Goal: Task Accomplishment & Management: Use online tool/utility

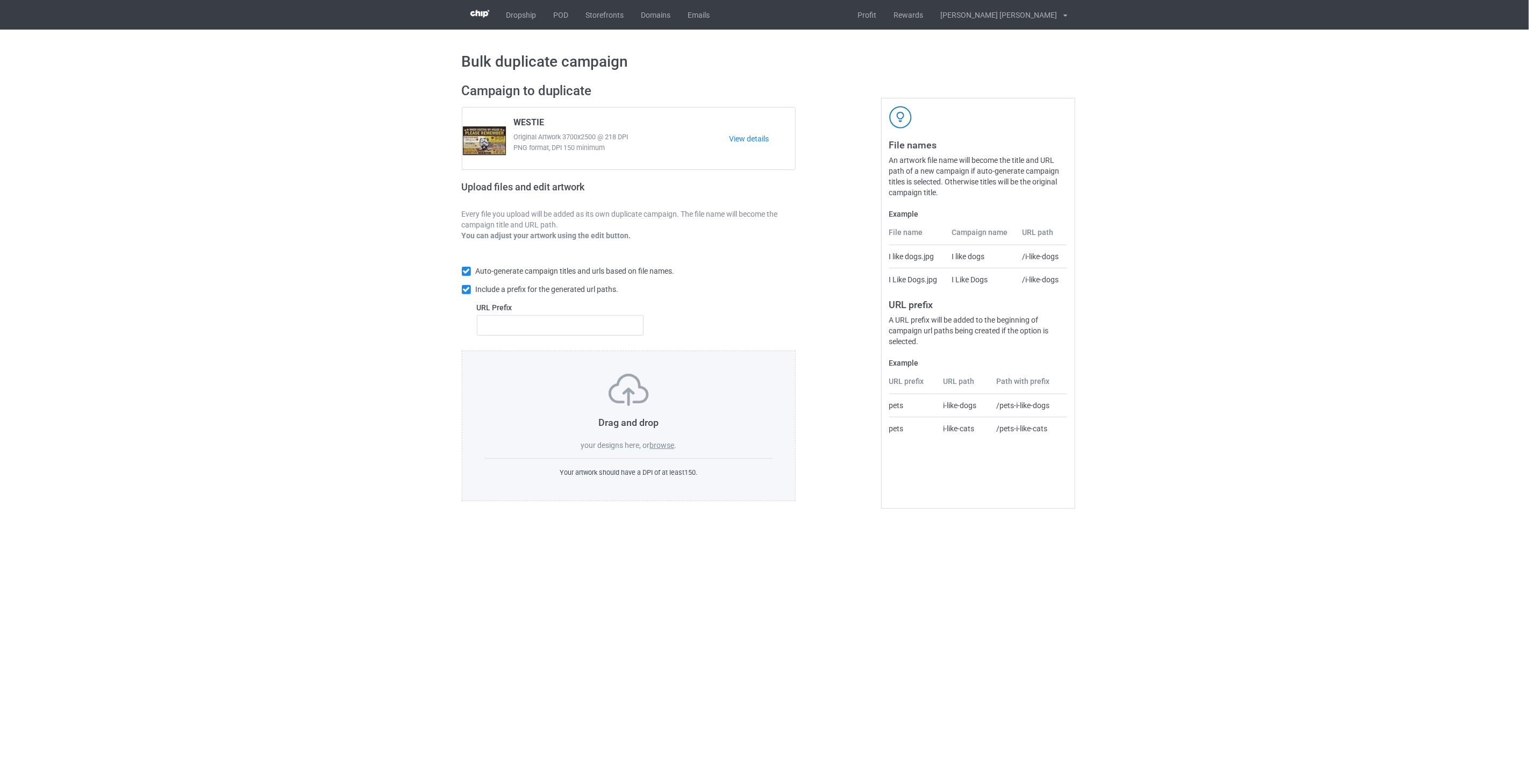
click at [667, 448] on label "browse" at bounding box center [662, 445] width 25 height 9
click at [0, 0] on input "browse" at bounding box center [0, 0] width 0 height 0
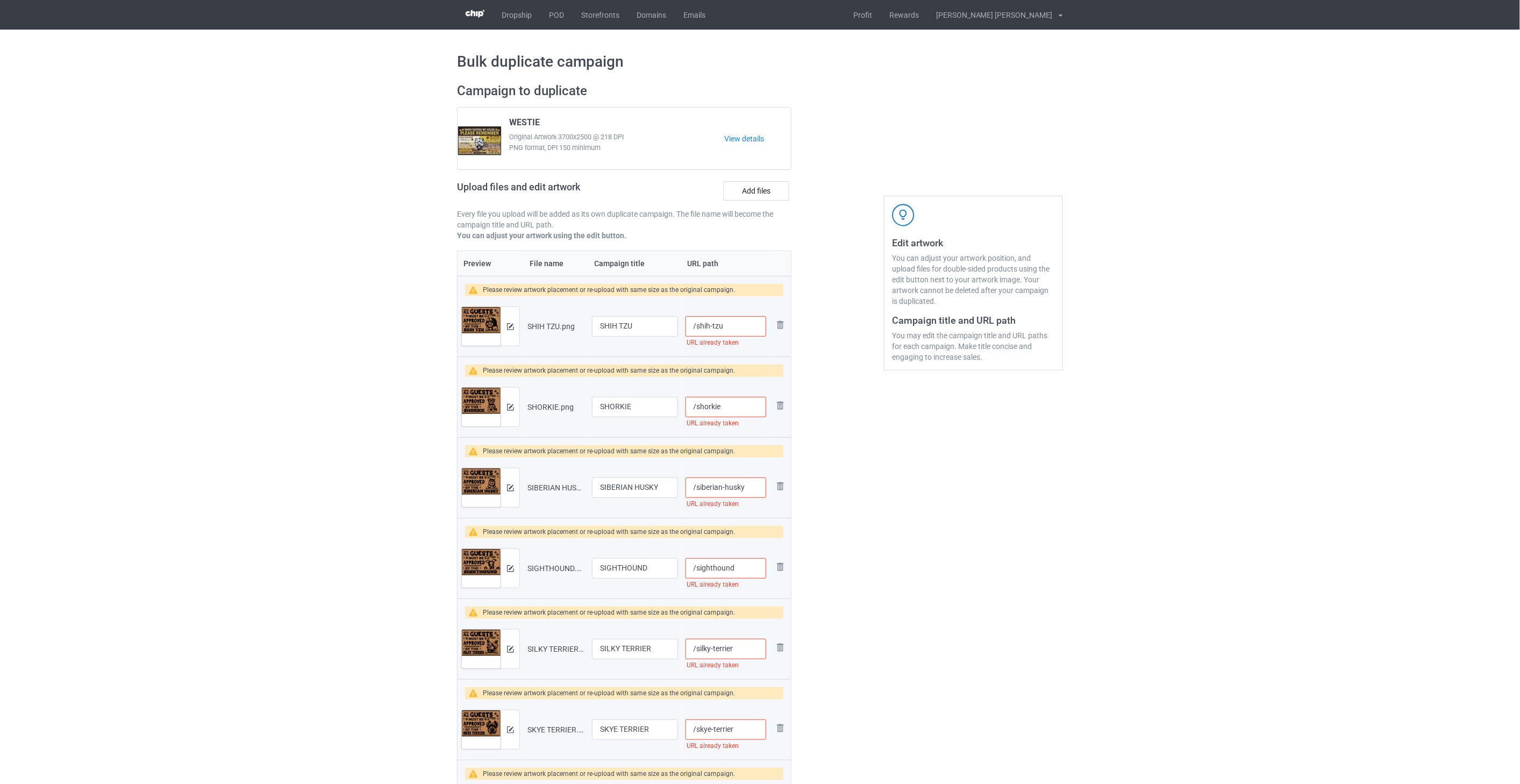
click at [730, 326] on input "/shih-tzu" at bounding box center [725, 326] width 81 height 20
drag, startPoint x: 740, startPoint y: 326, endPoint x: 723, endPoint y: 327, distance: 17.0
click at [723, 327] on input "/shih-tzu-all2" at bounding box center [725, 326] width 81 height 20
type input "/shih-tzu-all2"
click at [742, 405] on input "/shorkie" at bounding box center [725, 407] width 81 height 20
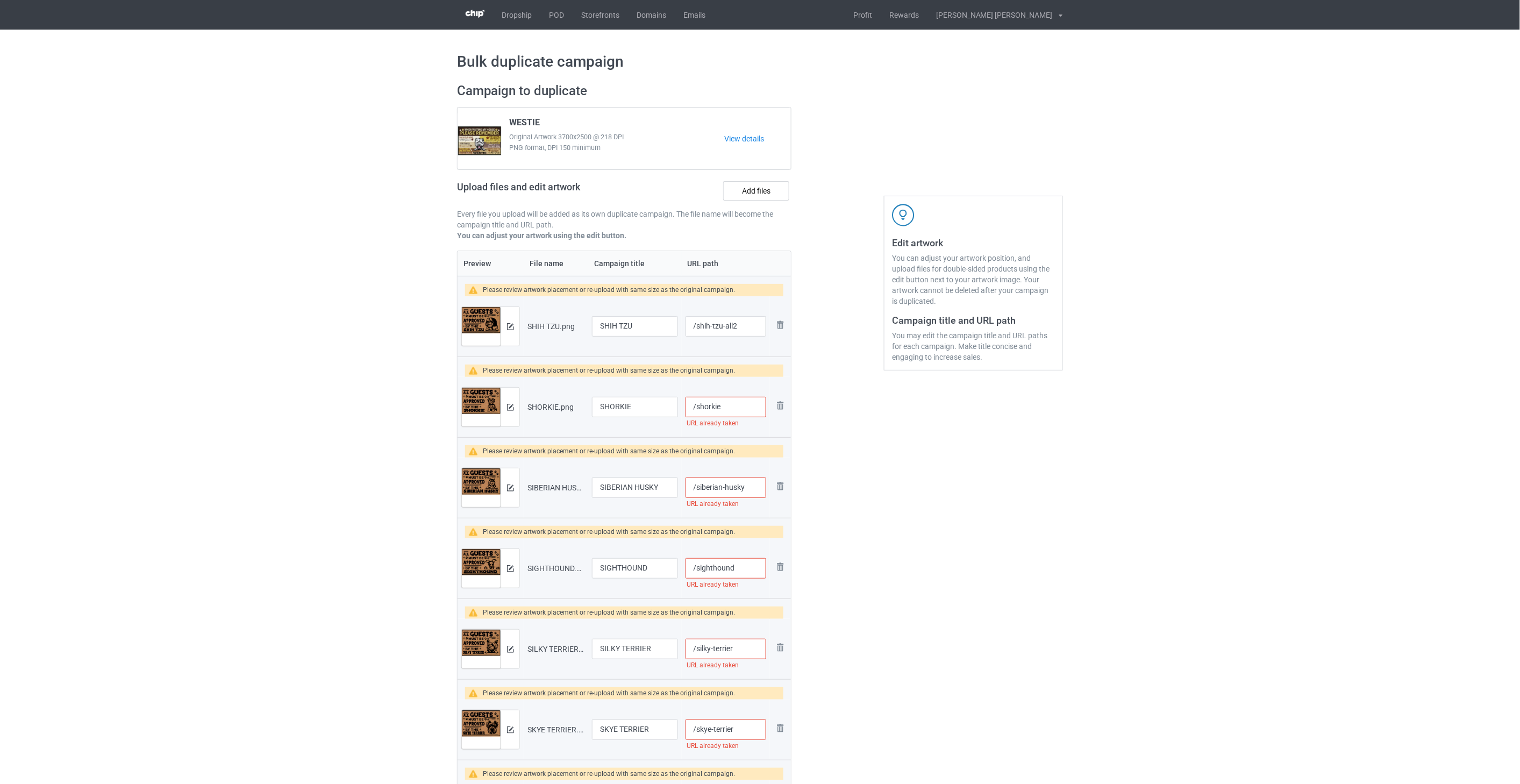
paste input "-all2"
type input "/shorkie-all2"
click at [753, 487] on input "/siberian-husky" at bounding box center [725, 487] width 81 height 20
paste input "-all2"
type input "/siberian-husky-all2"
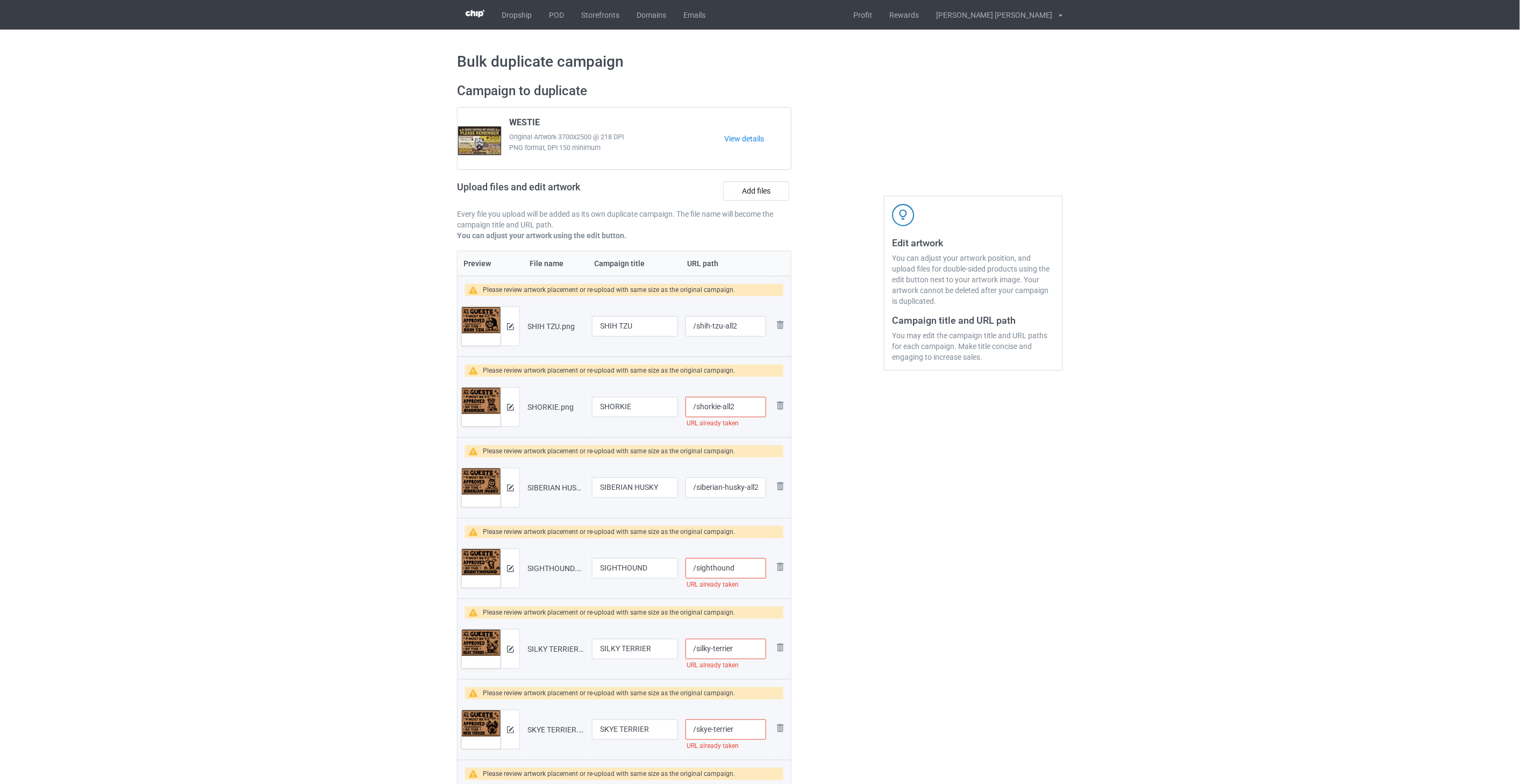
click at [738, 410] on input "/shorkie-all2" at bounding box center [725, 407] width 81 height 20
type input "/shorkie-all2"
click at [749, 564] on input "/sighthound" at bounding box center [725, 568] width 81 height 20
paste input "-all2"
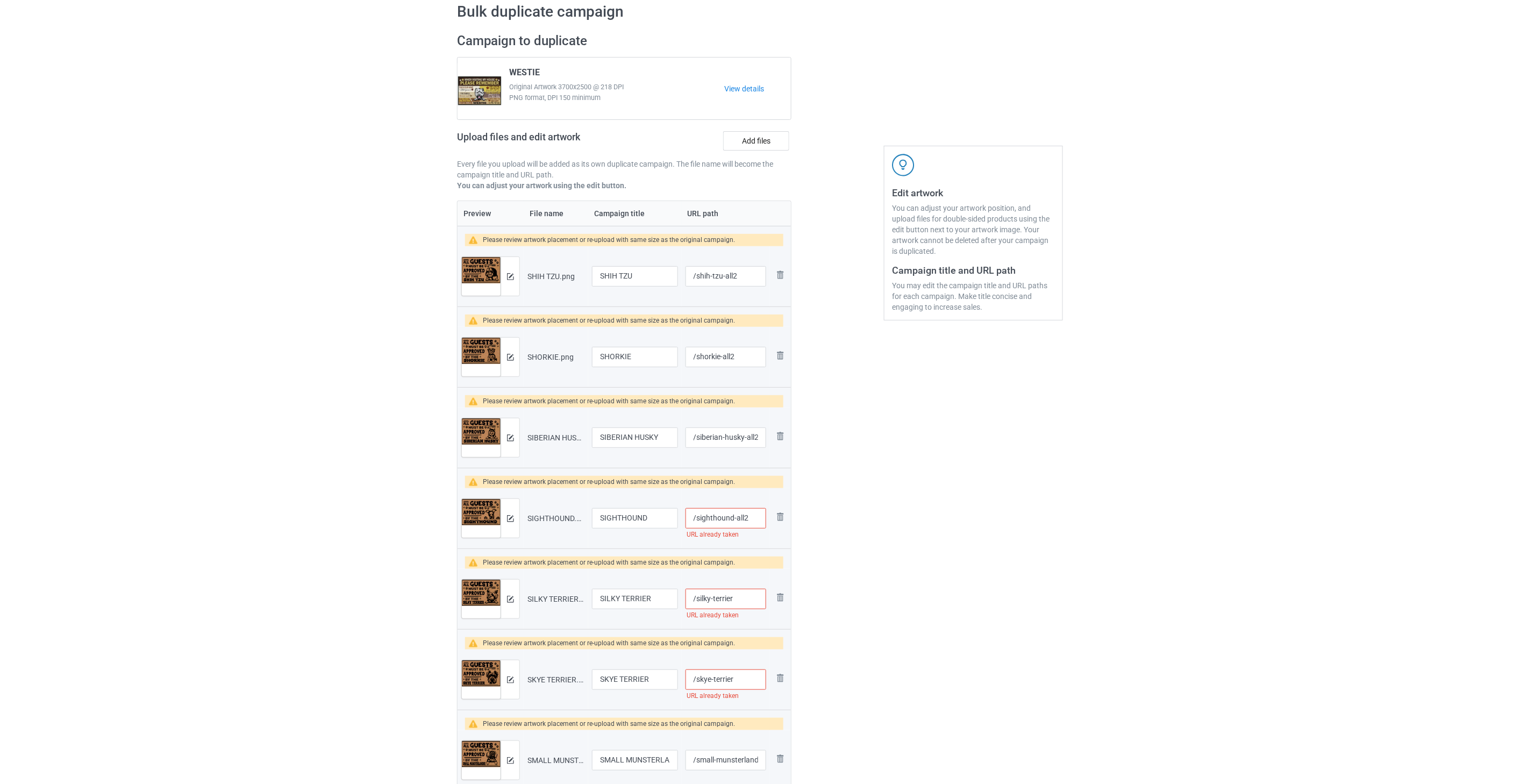
scroll to position [119, 0]
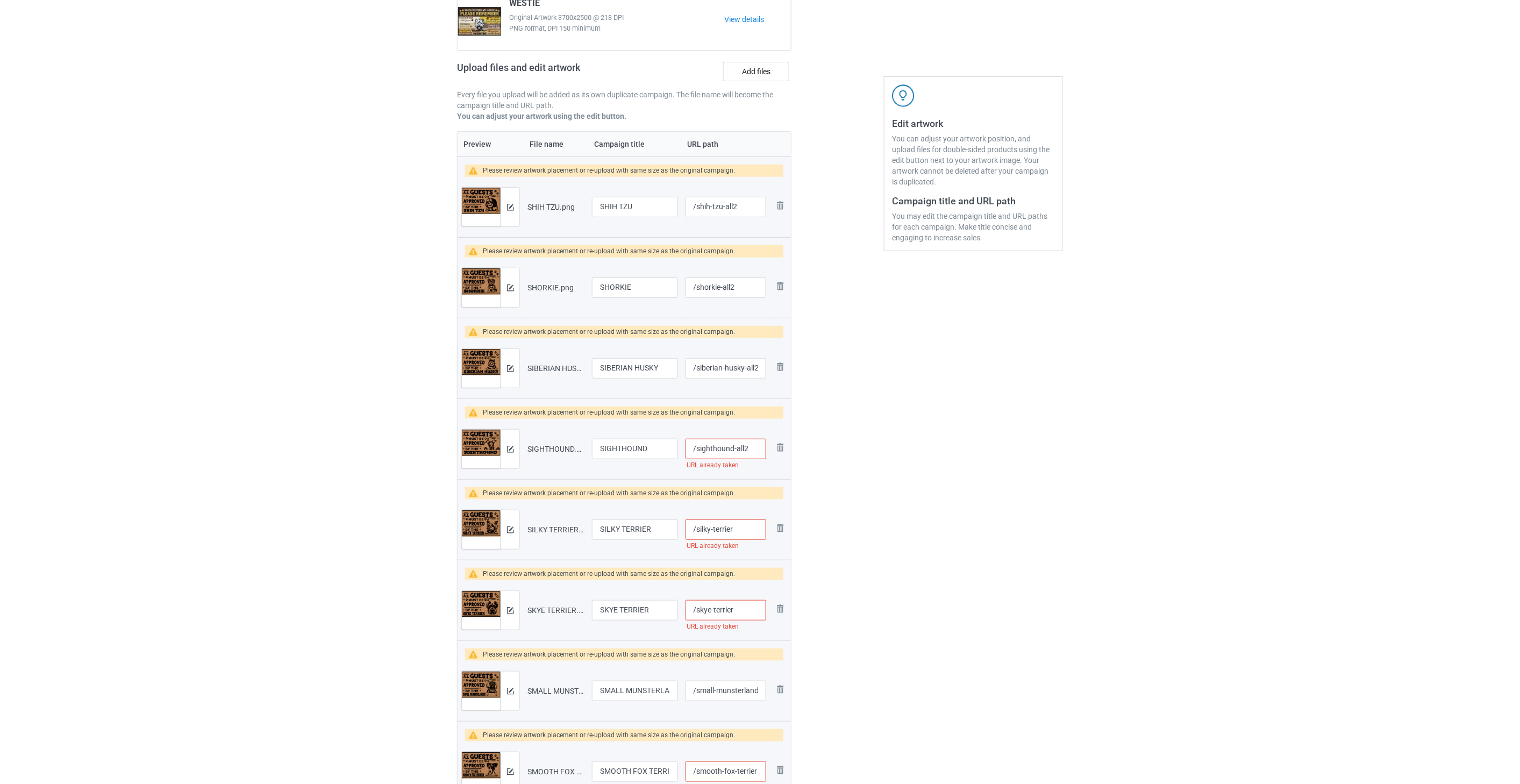
type input "/sighthound-all2"
click at [744, 532] on input "/silky-terrier" at bounding box center [725, 529] width 81 height 20
paste input "-all2"
type input "/silky-terrier-all2"
click at [749, 612] on input "/skye-terrier" at bounding box center [725, 609] width 81 height 20
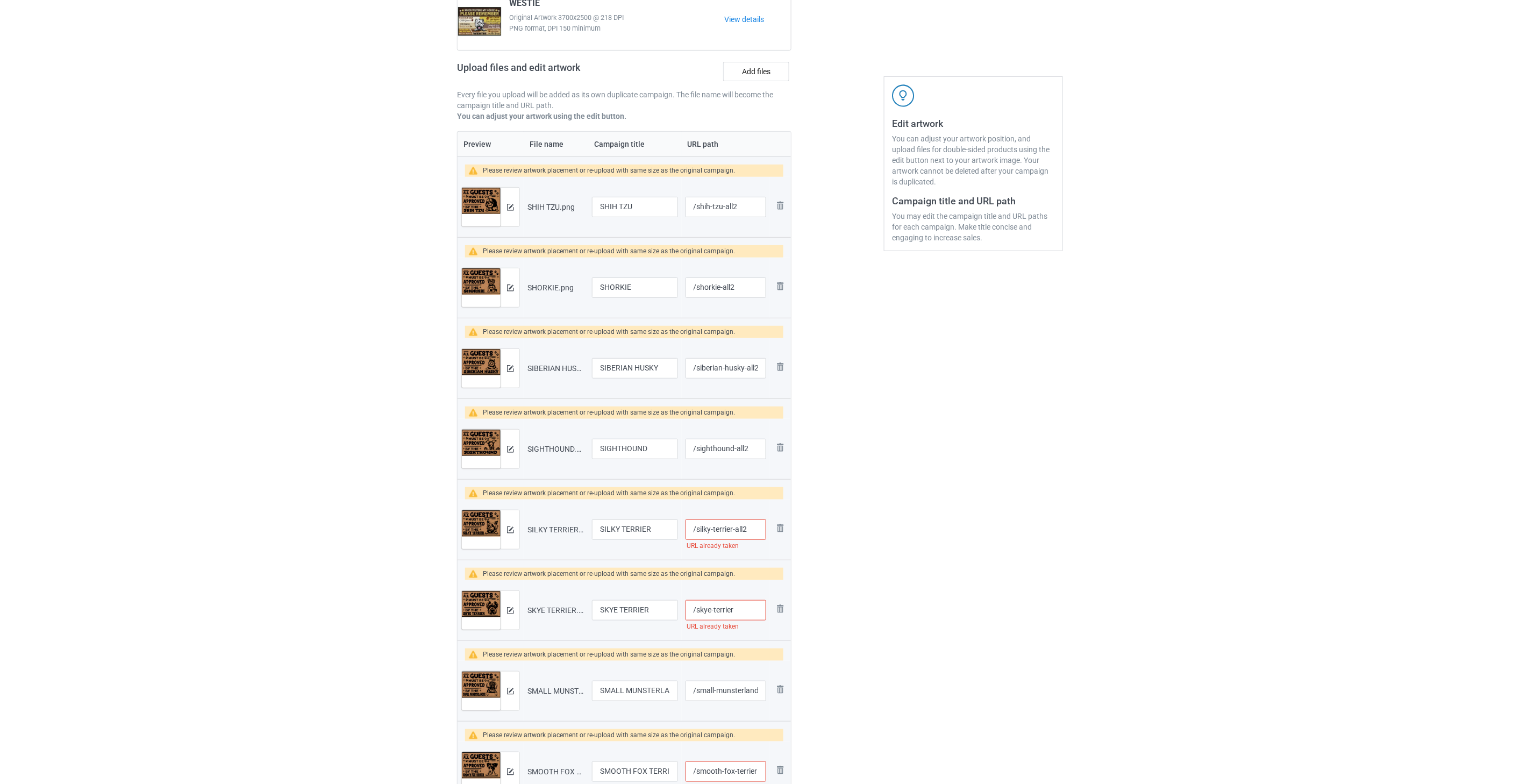
paste input "-all2"
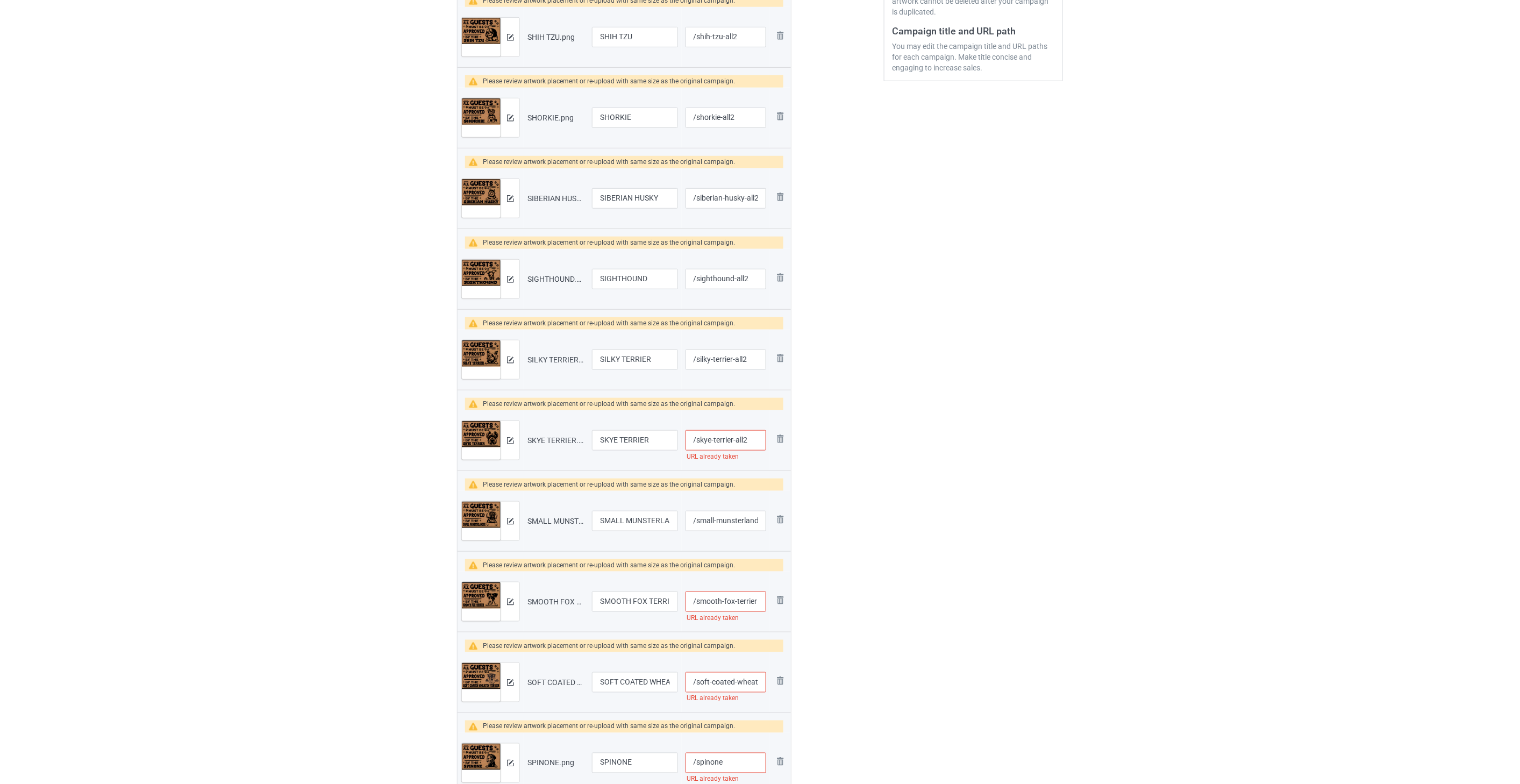
scroll to position [298, 0]
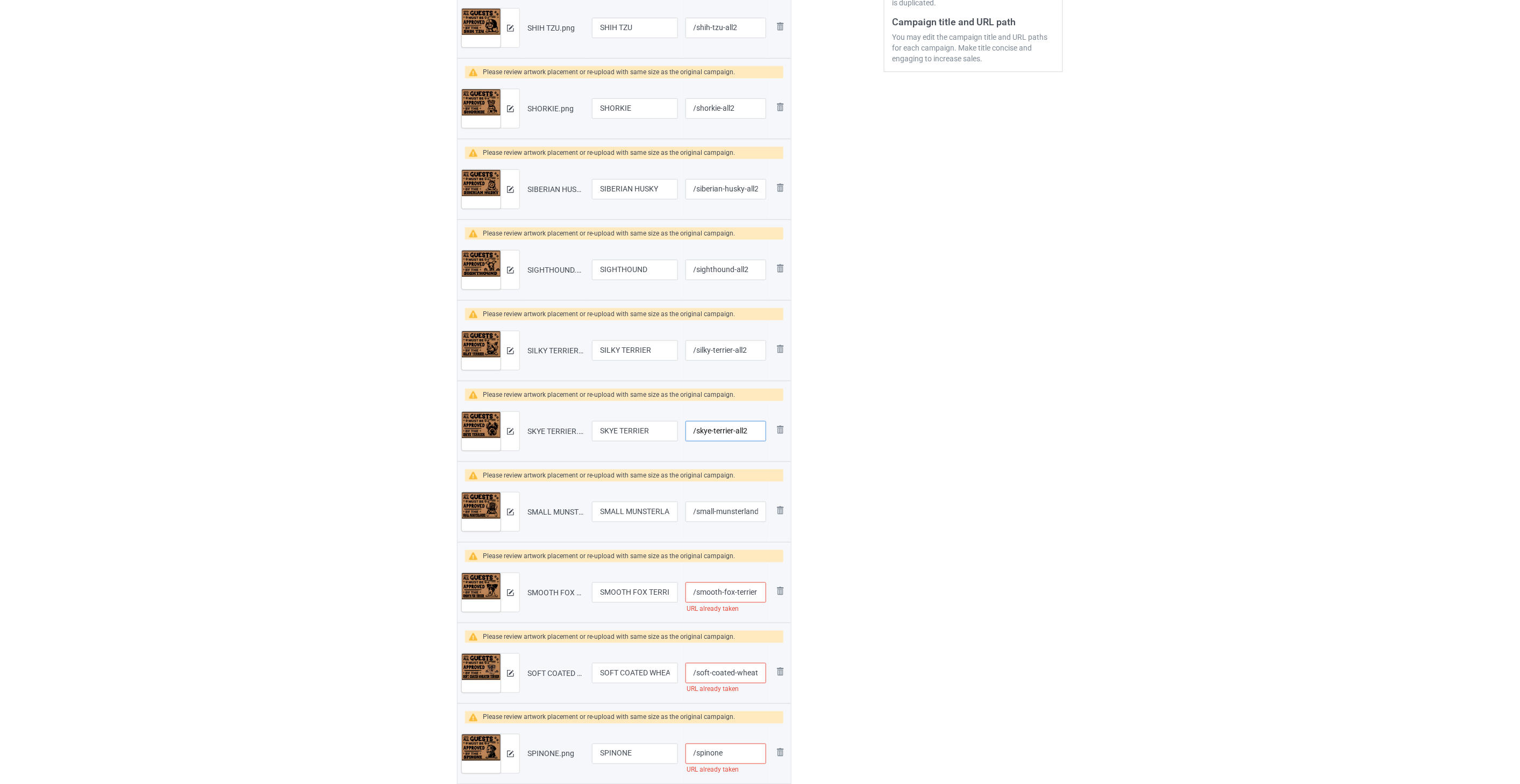
type input "/skye-terrier-all2"
click at [738, 514] on input "/small-munsterlander" at bounding box center [725, 511] width 81 height 20
paste input "-all2"
type input "/small-munsterlander-all2"
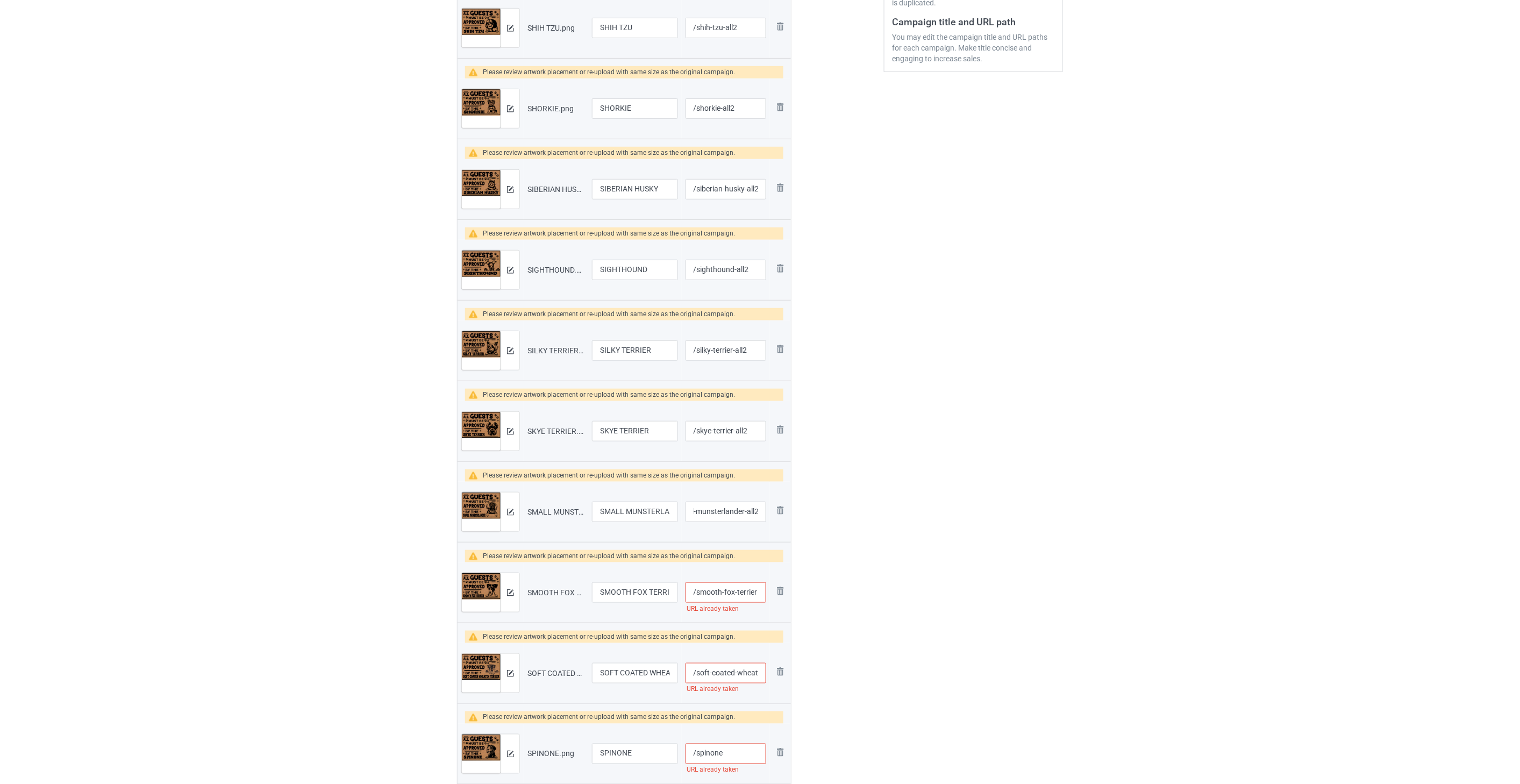
click at [747, 595] on input "/smooth-fox-terrier" at bounding box center [725, 592] width 81 height 20
paste input "-all2"
type input "/smooth-fox-terrier-all2"
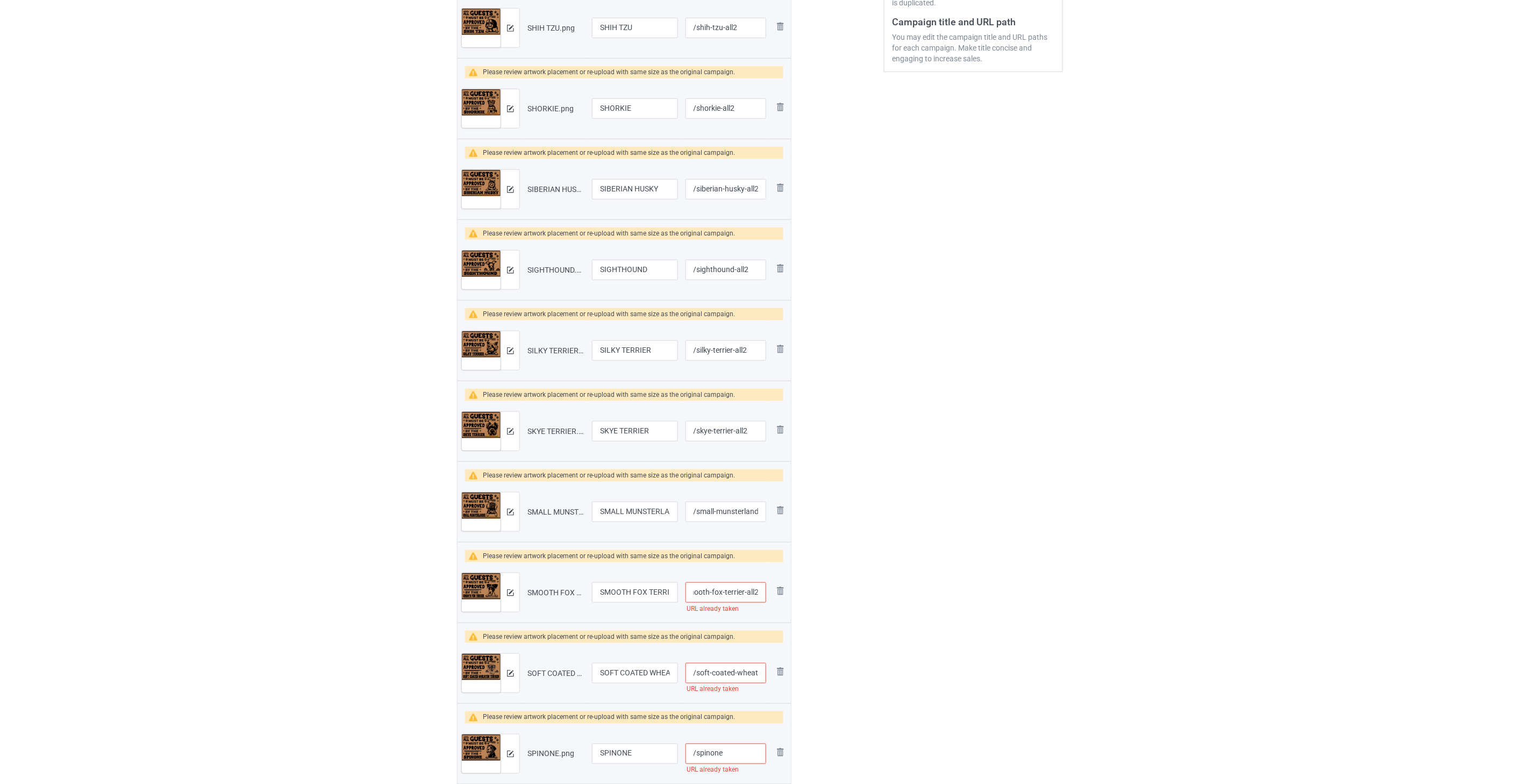
scroll to position [0, 0]
click at [737, 674] on input "/soft-coated-wheaten-terrier" at bounding box center [725, 672] width 81 height 20
paste input "-all2"
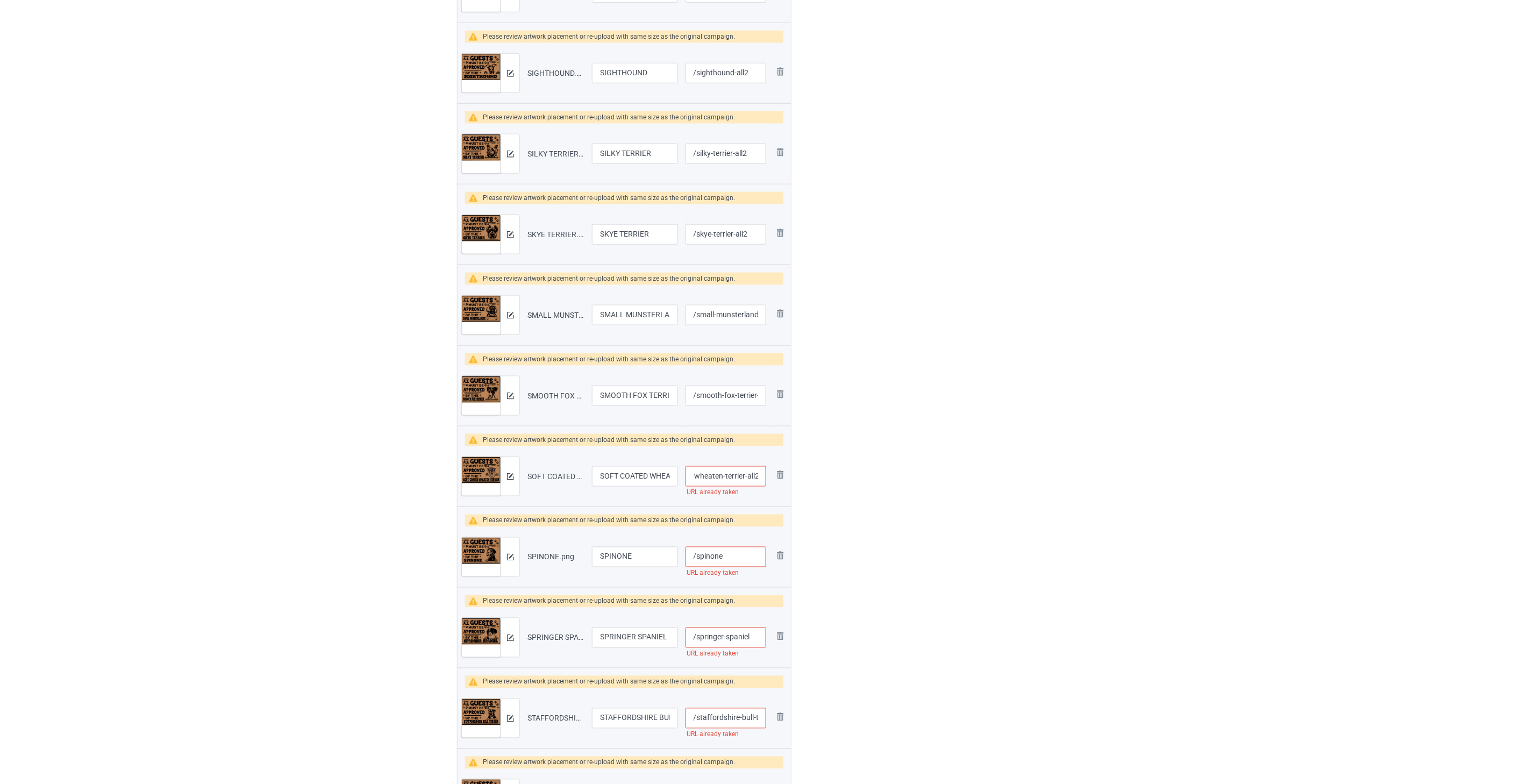
scroll to position [537, 0]
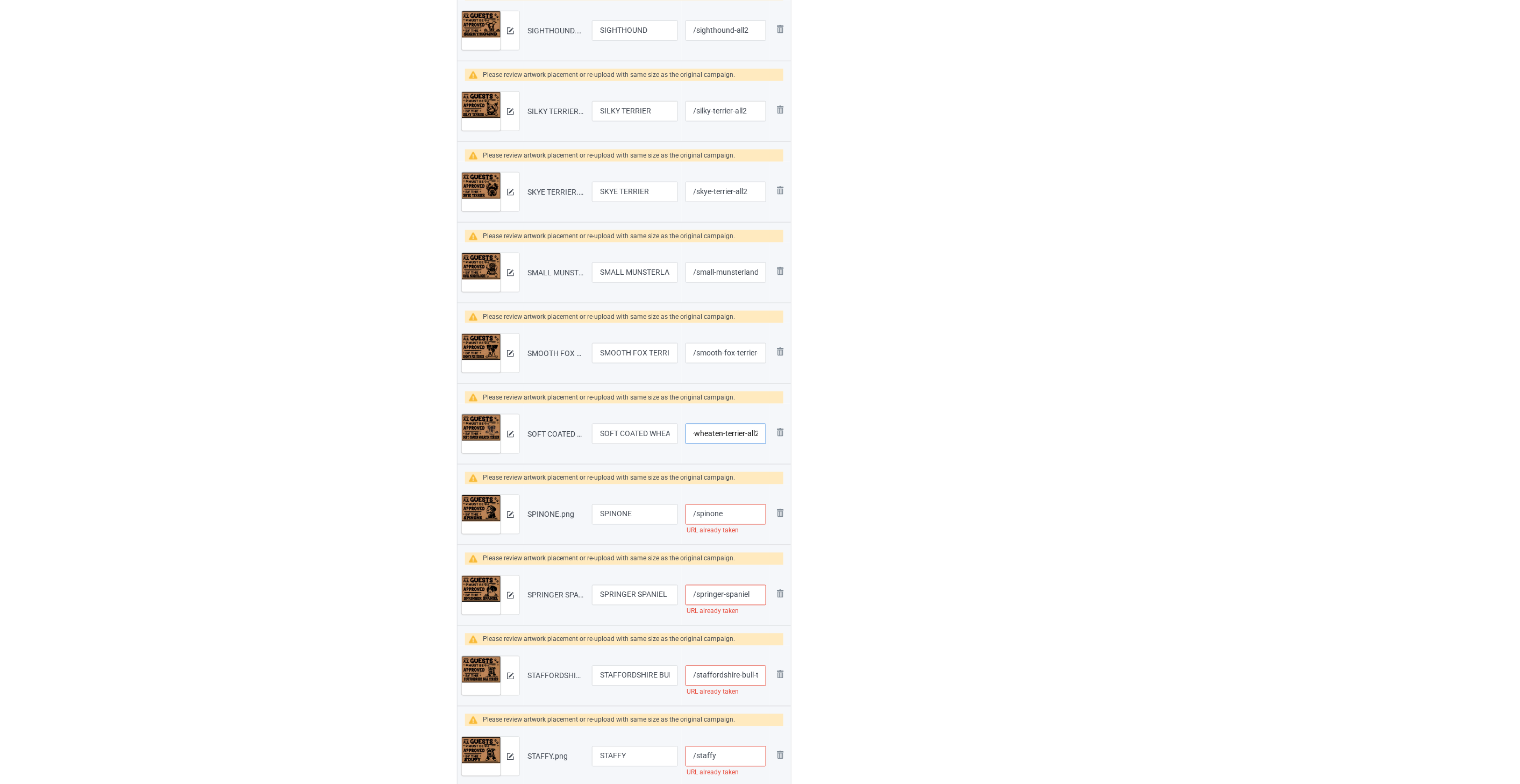
type input "/soft-coated-wheaten-terrier-all2"
click at [735, 514] on input "/spinone" at bounding box center [725, 514] width 81 height 20
paste input "-all2"
type input "/spinone-all2"
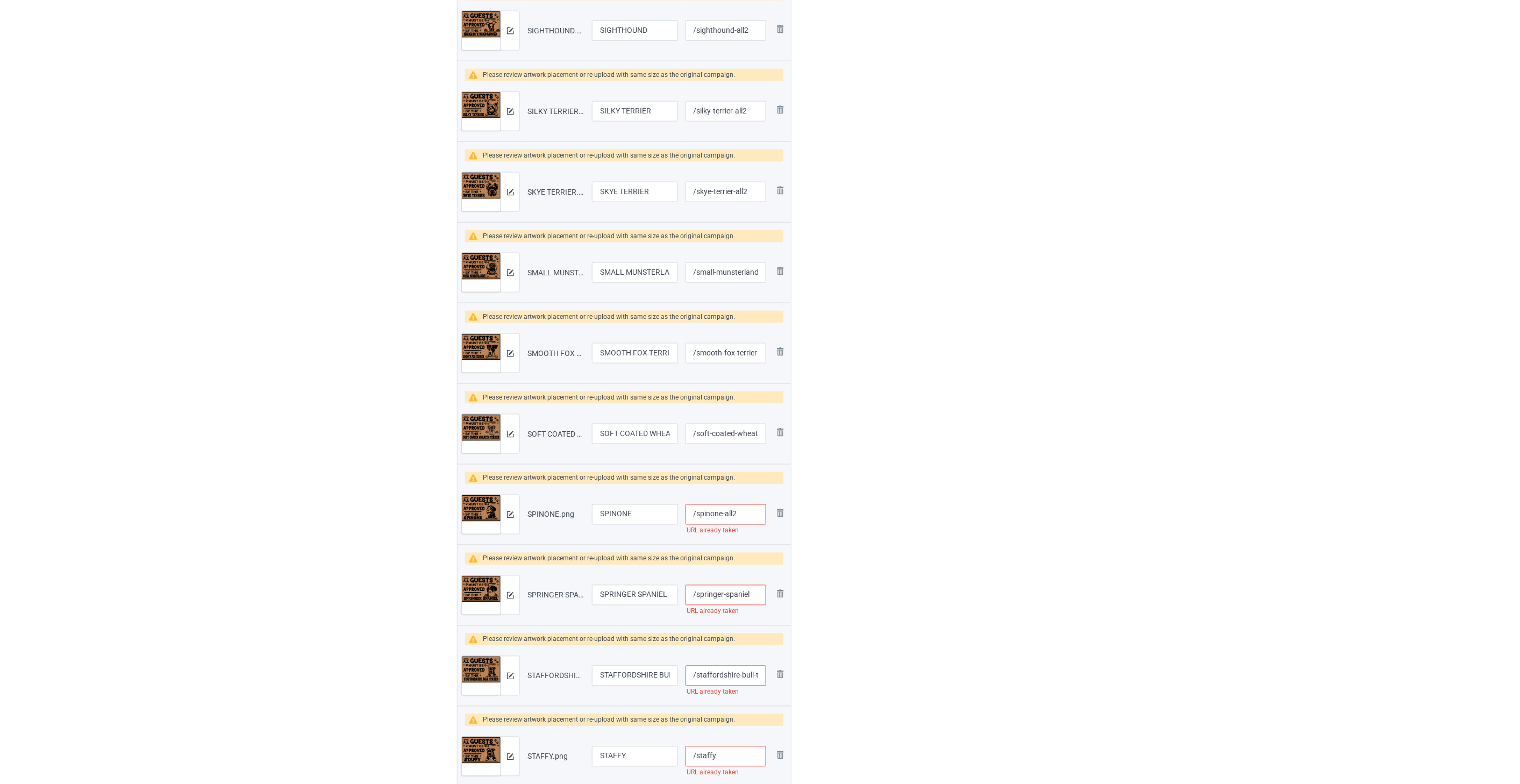
click at [753, 595] on input "/springer-spaniel" at bounding box center [725, 595] width 81 height 20
paste input "-all2"
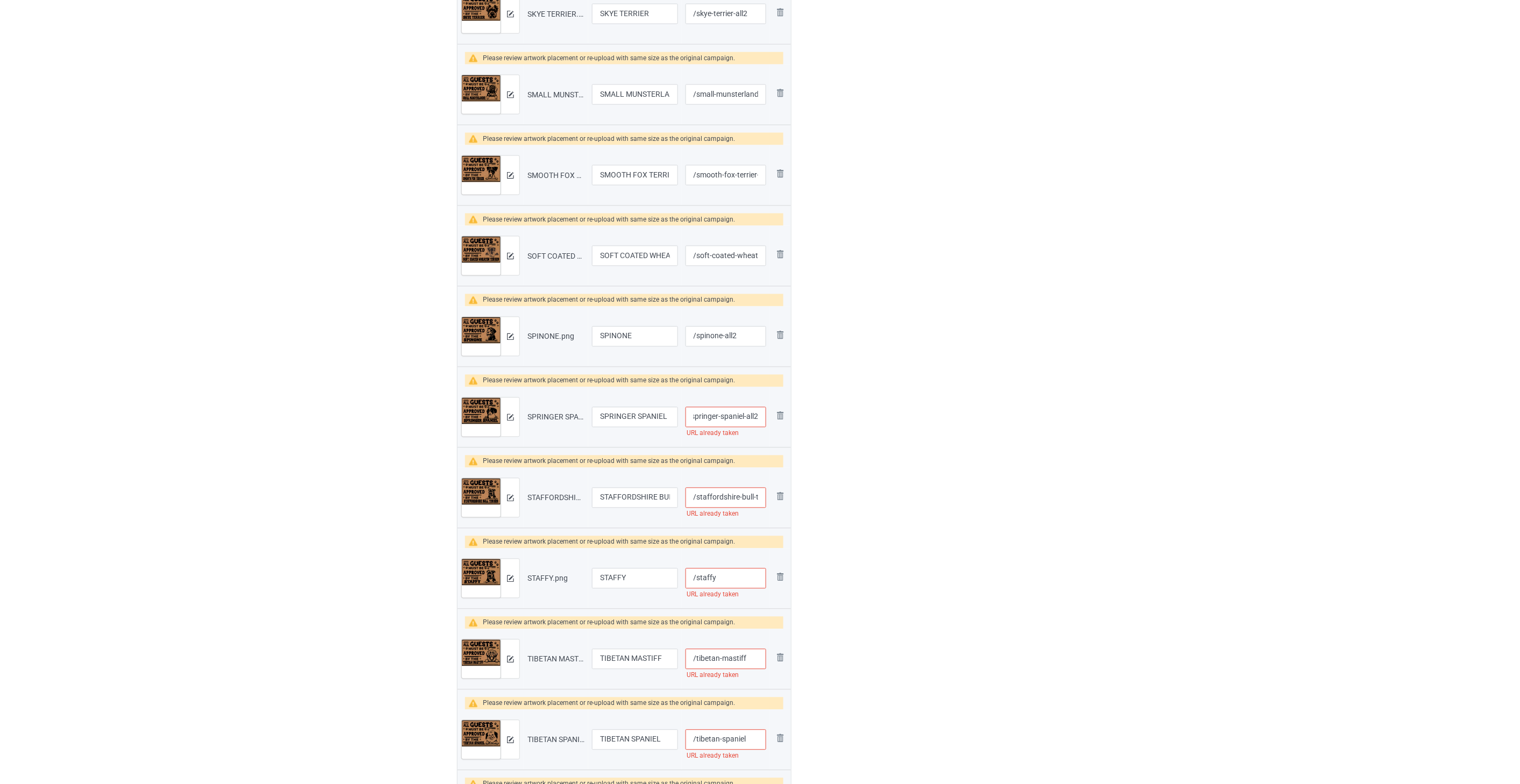
scroll to position [716, 0]
type input "/springer-spaniel-all2"
click at [724, 493] on input "/staffordshire-bull-terrier" at bounding box center [725, 497] width 81 height 20
paste input "-all2"
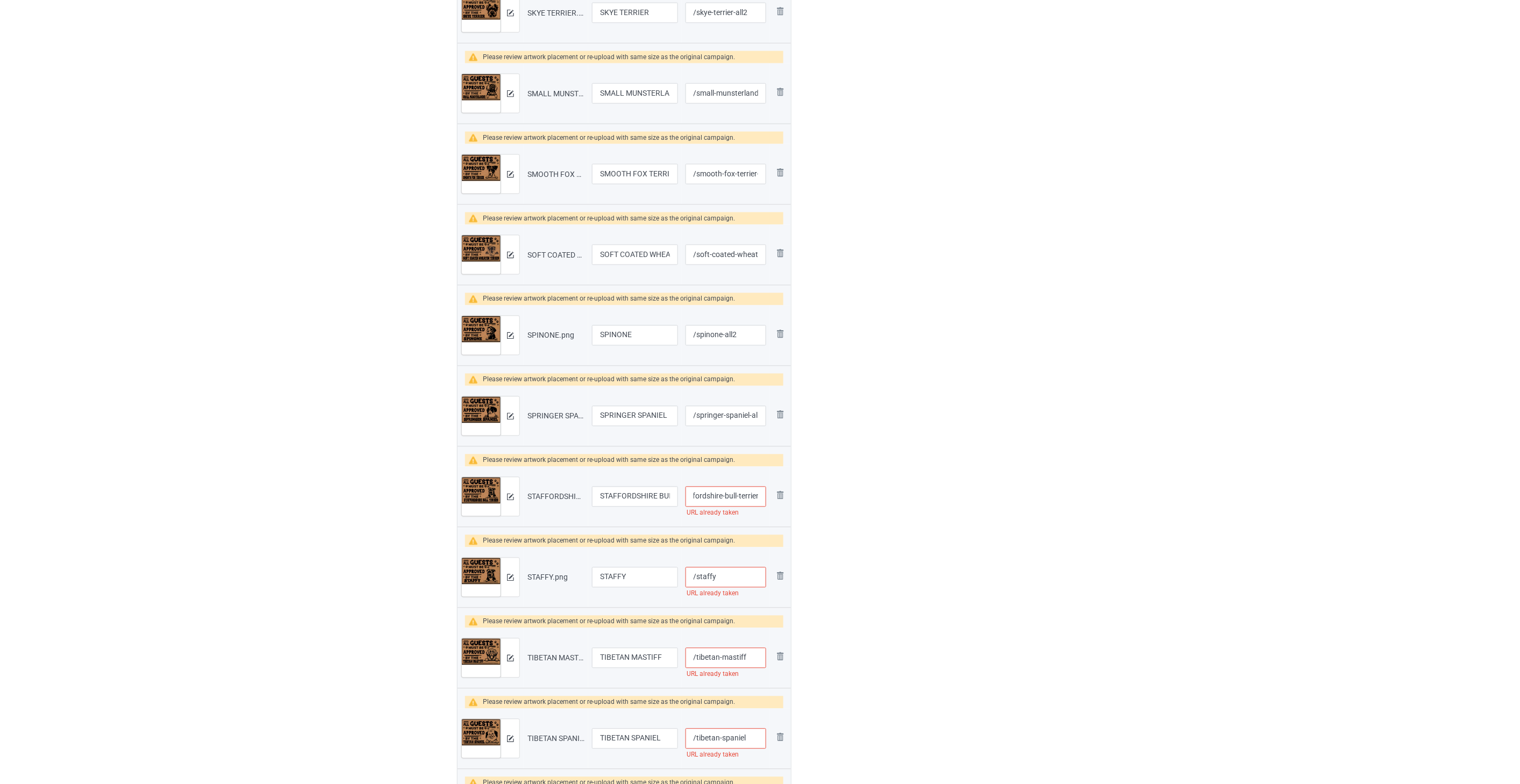
scroll to position [0, 31]
type input "/staffordshire-bull-terrier-all2"
click at [733, 581] on input "/staffy" at bounding box center [725, 577] width 81 height 20
paste input "-all2"
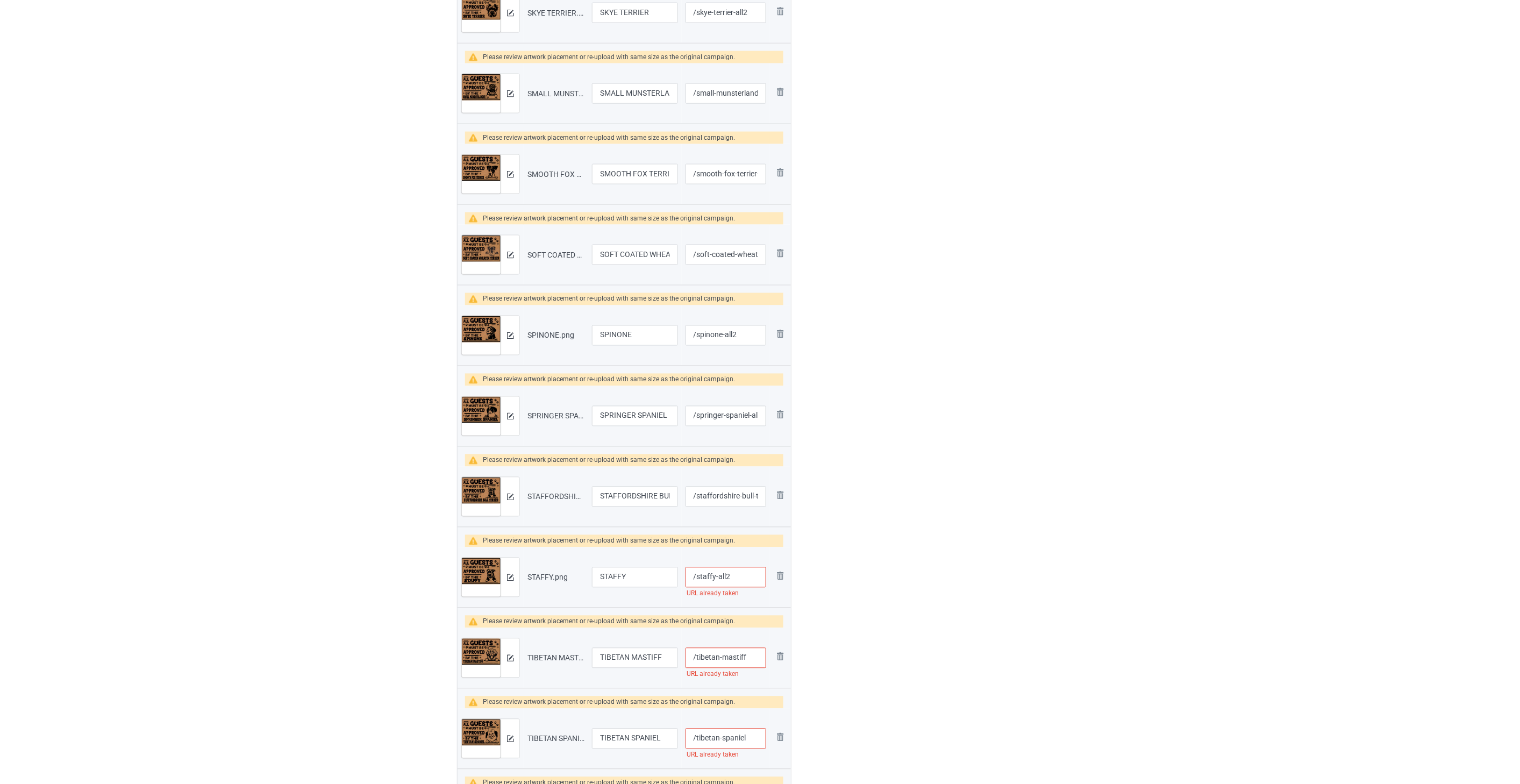
type input "/staffy-all2"
click at [756, 660] on input "/tibetan-mastiff" at bounding box center [725, 657] width 81 height 20
paste input "-all2"
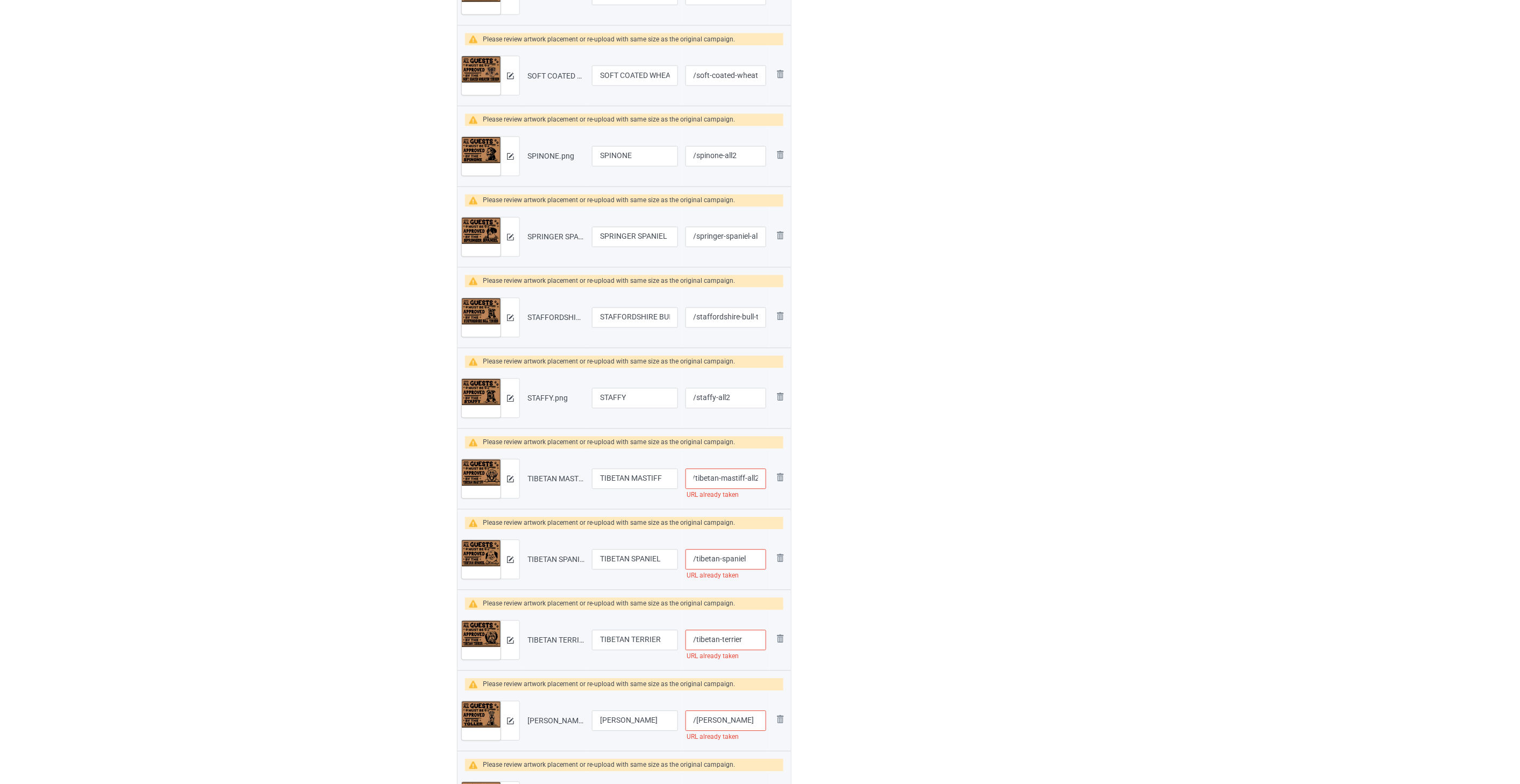
type input "/tibetan-mastiff-all2"
click at [751, 554] on input "/tibetan-spaniel" at bounding box center [725, 559] width 81 height 20
paste input "-all2"
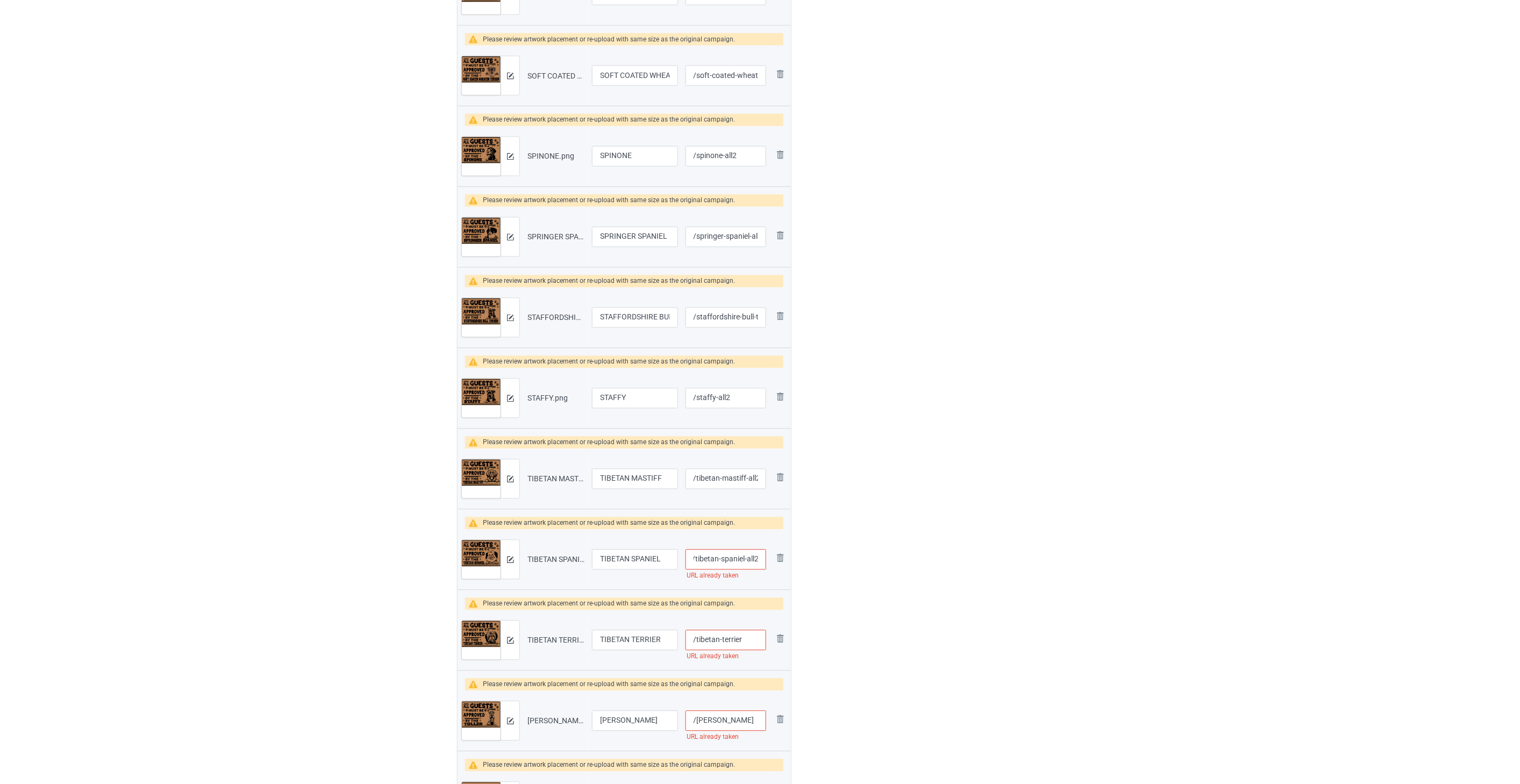
type input "/tibetan-spaniel-all2"
click at [752, 643] on input "/tibetan-terrier" at bounding box center [725, 639] width 81 height 20
paste input "-all2"
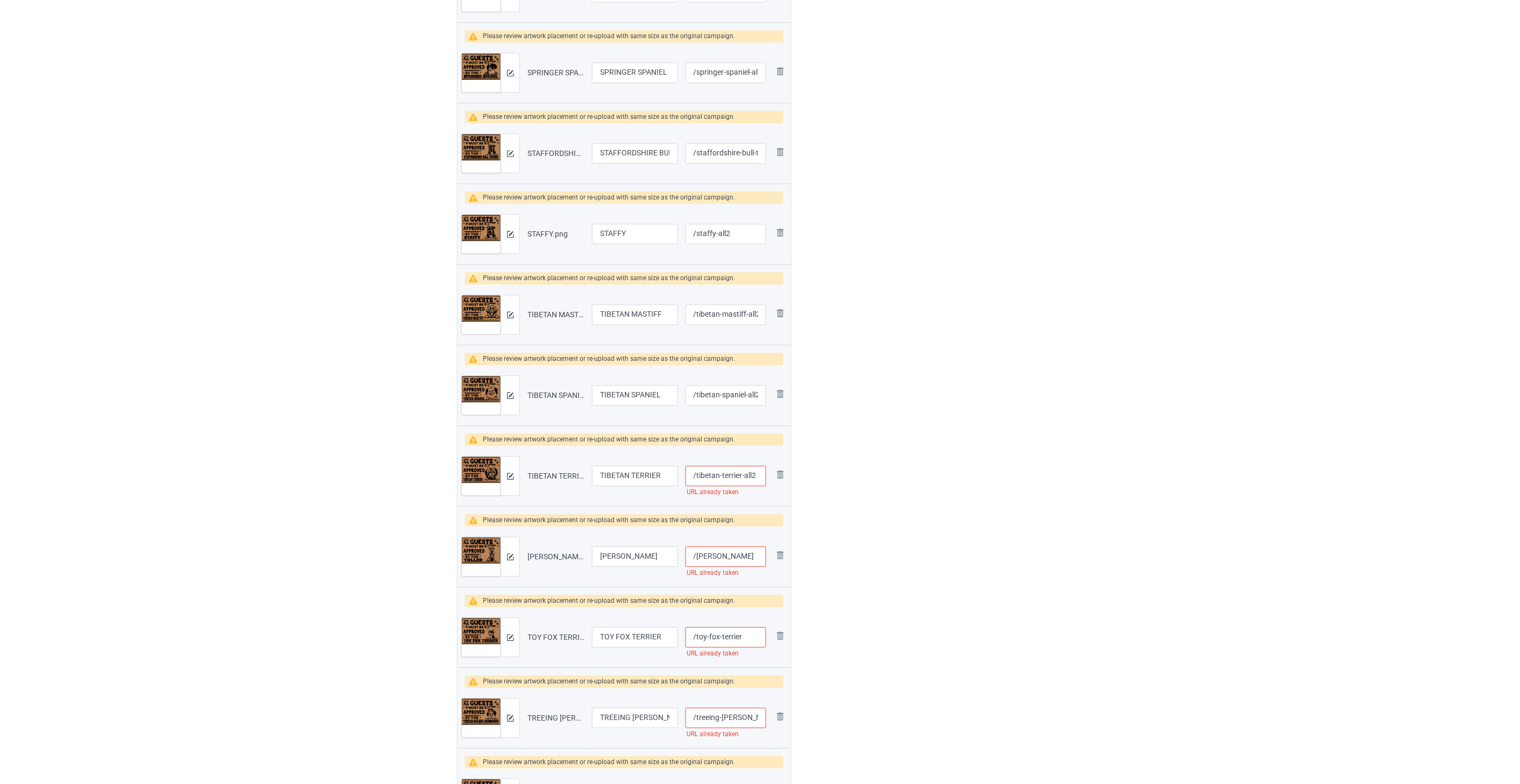
scroll to position [1134, 0]
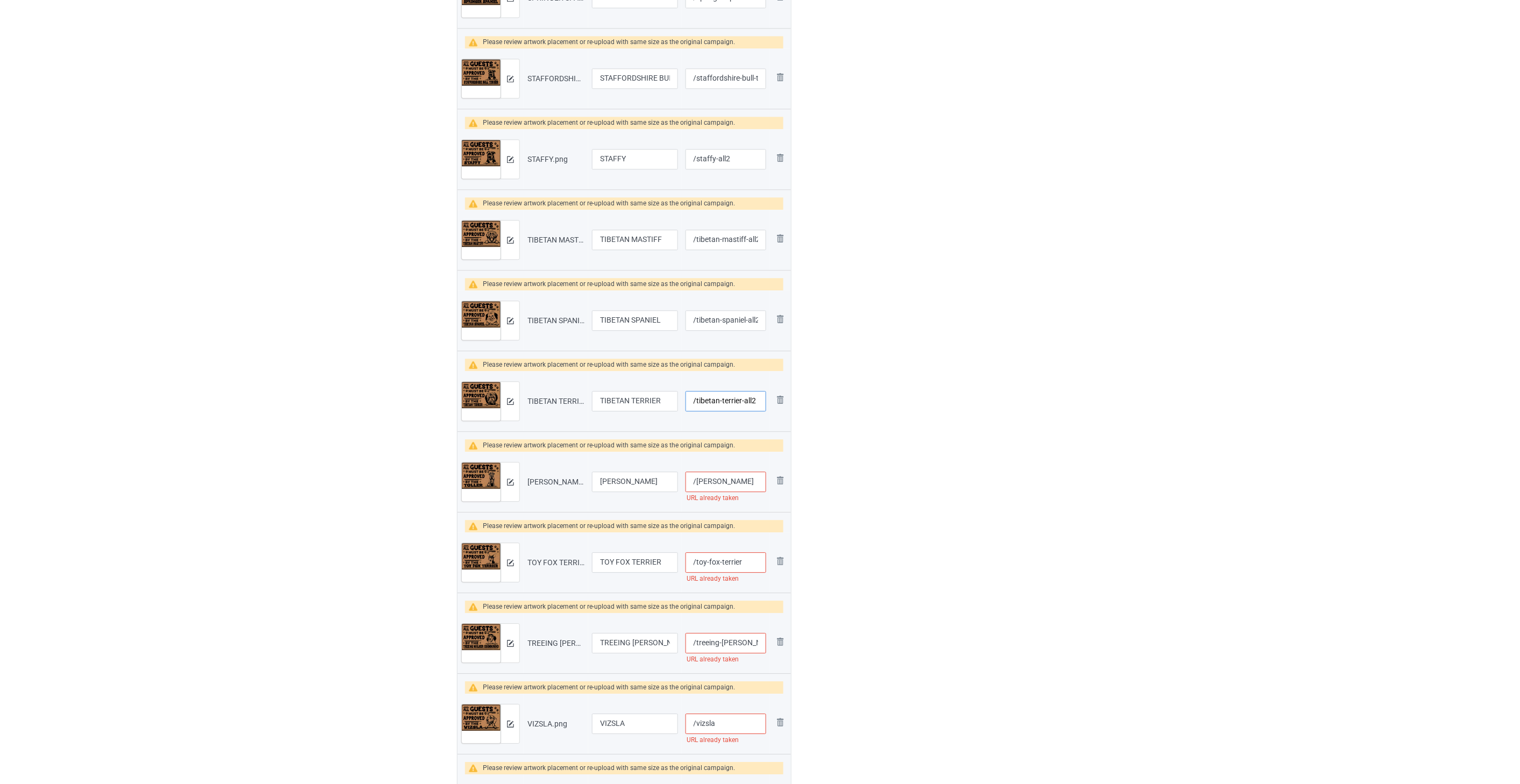
type input "/tibetan-terrier-all2"
click at [735, 479] on input "/[PERSON_NAME]" at bounding box center [725, 481] width 81 height 20
paste input "-all2"
type input "/[PERSON_NAME]-all2"
click at [749, 564] on input "/toy-fox-terrier" at bounding box center [725, 562] width 81 height 20
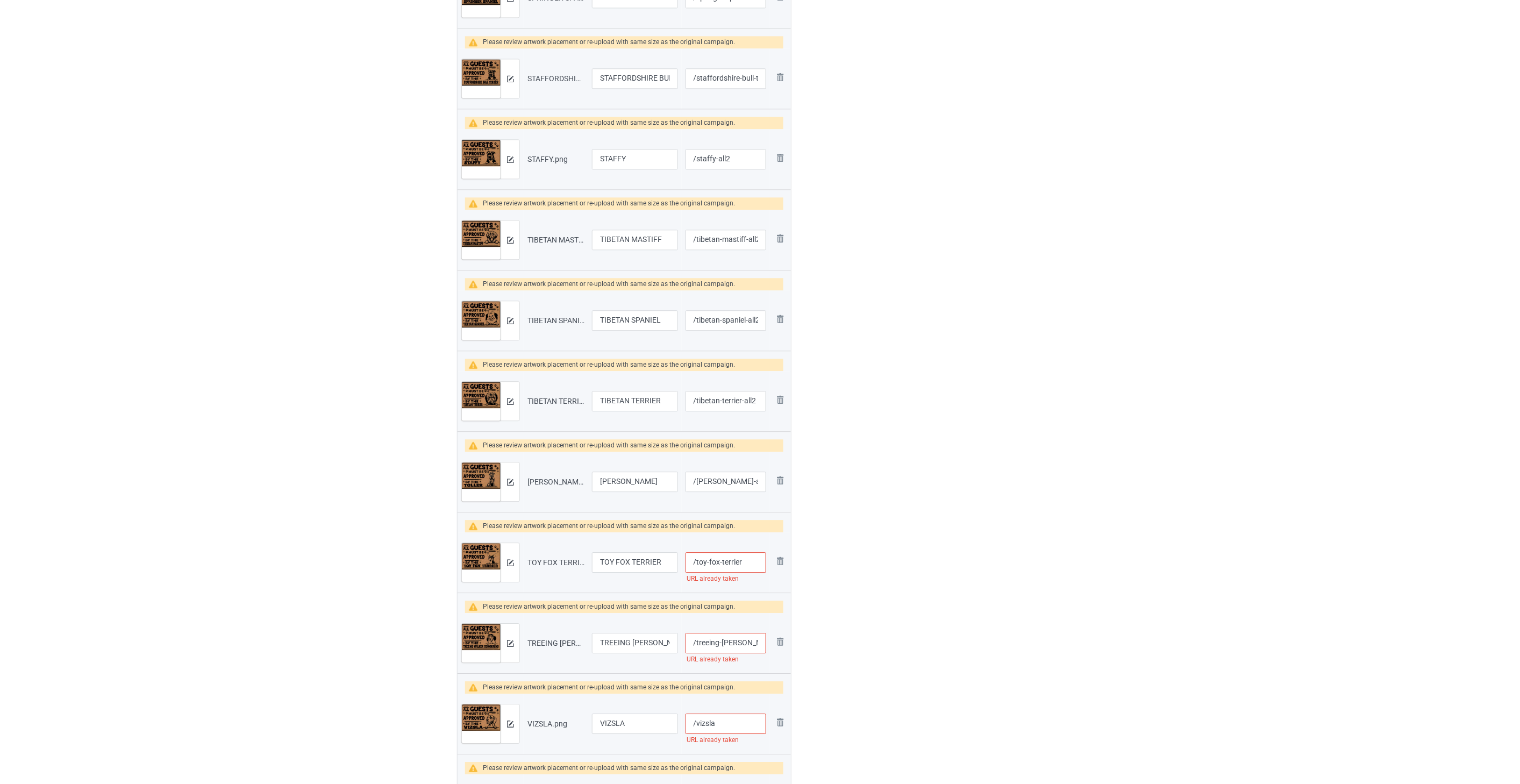
paste input "-all2"
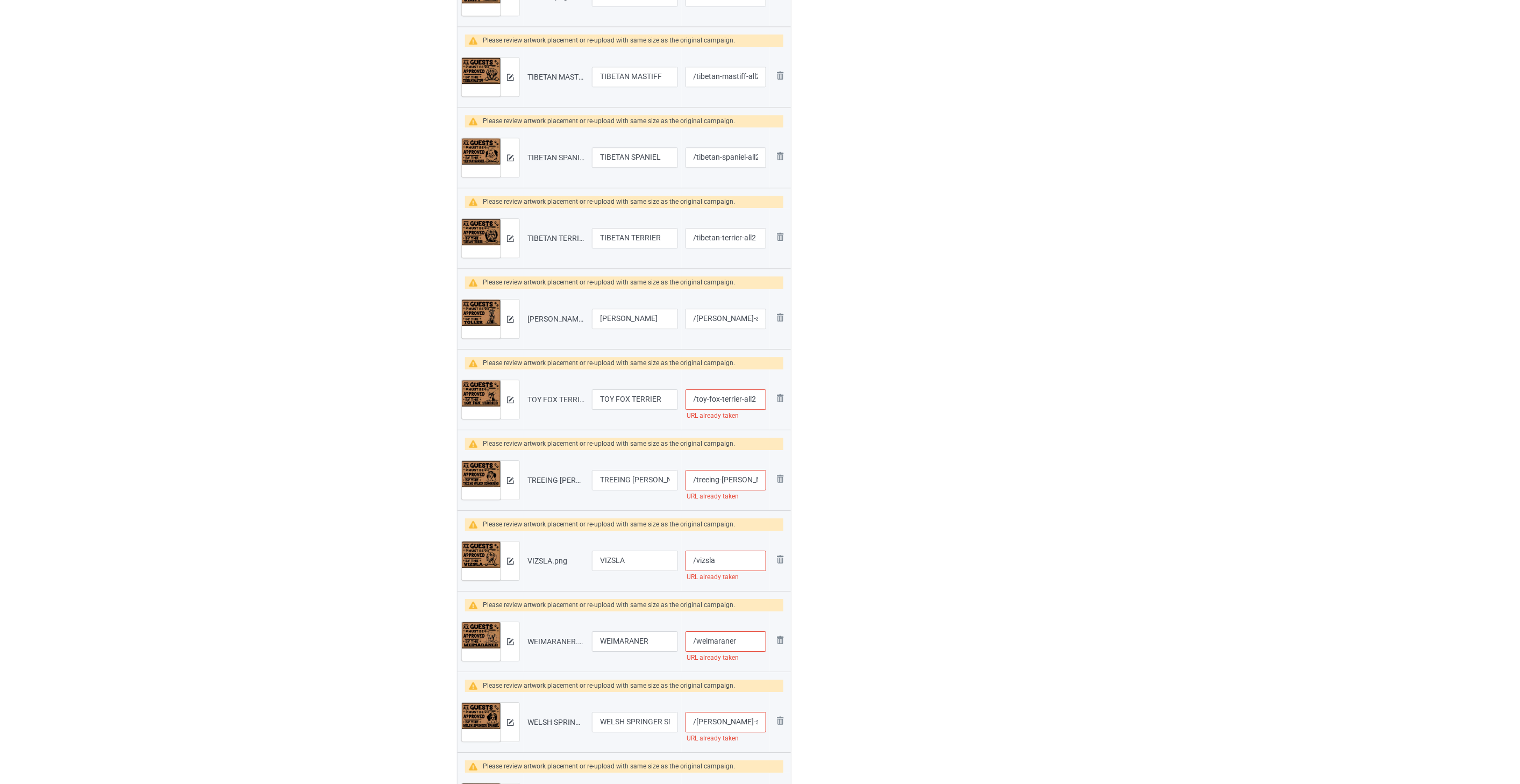
scroll to position [1313, 0]
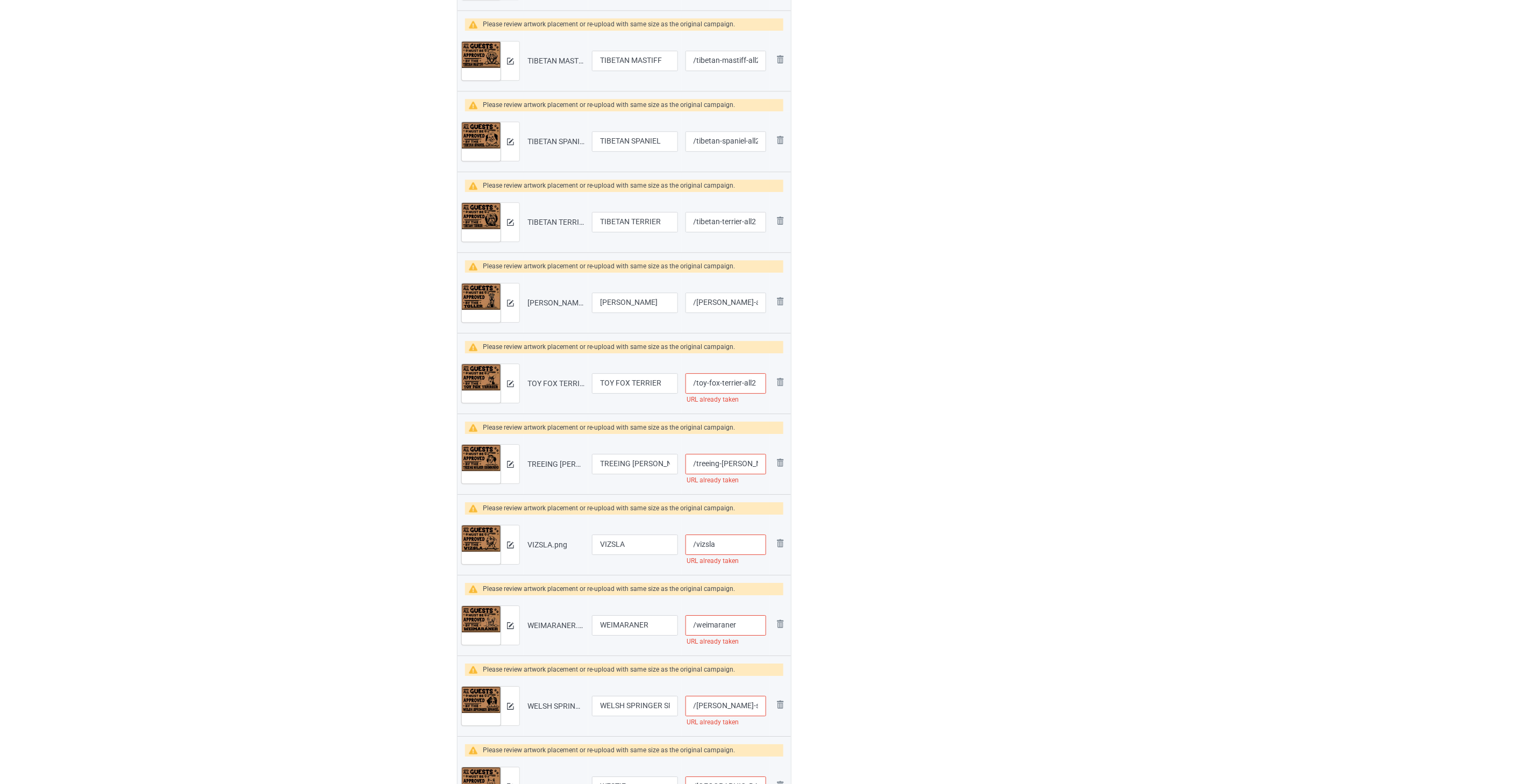
type input "/toy-fox-terrier-all2"
click at [732, 471] on input "/treeing-[PERSON_NAME]-coonhound" at bounding box center [725, 463] width 81 height 20
paste input "-all2"
type input "/treeing-[PERSON_NAME]-coonhound-all2"
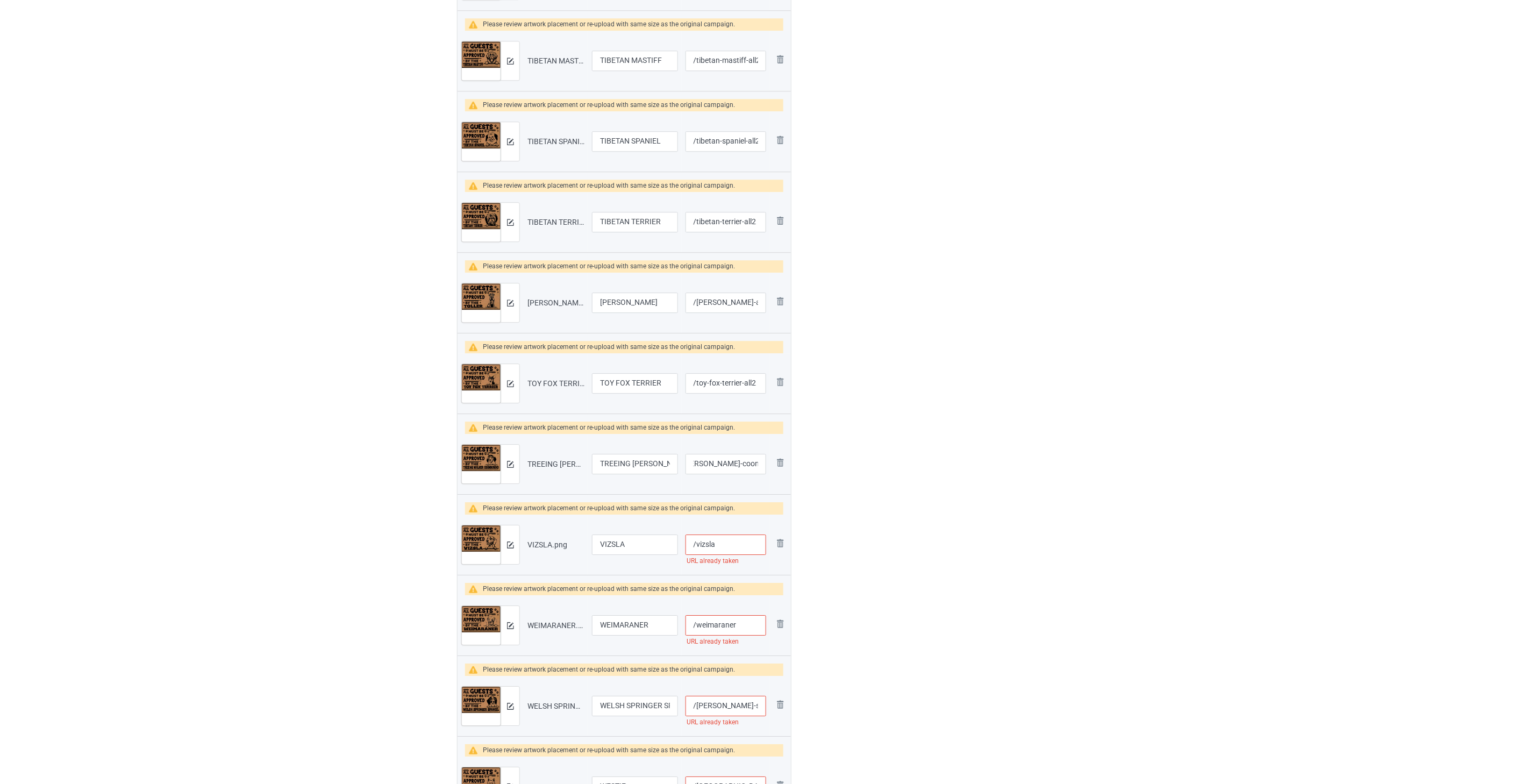
click at [733, 550] on input "/vizsla" at bounding box center [725, 544] width 81 height 20
paste input "-all2"
type input "/vizsla-all2"
click at [756, 629] on input "/weimaraner" at bounding box center [725, 625] width 81 height 20
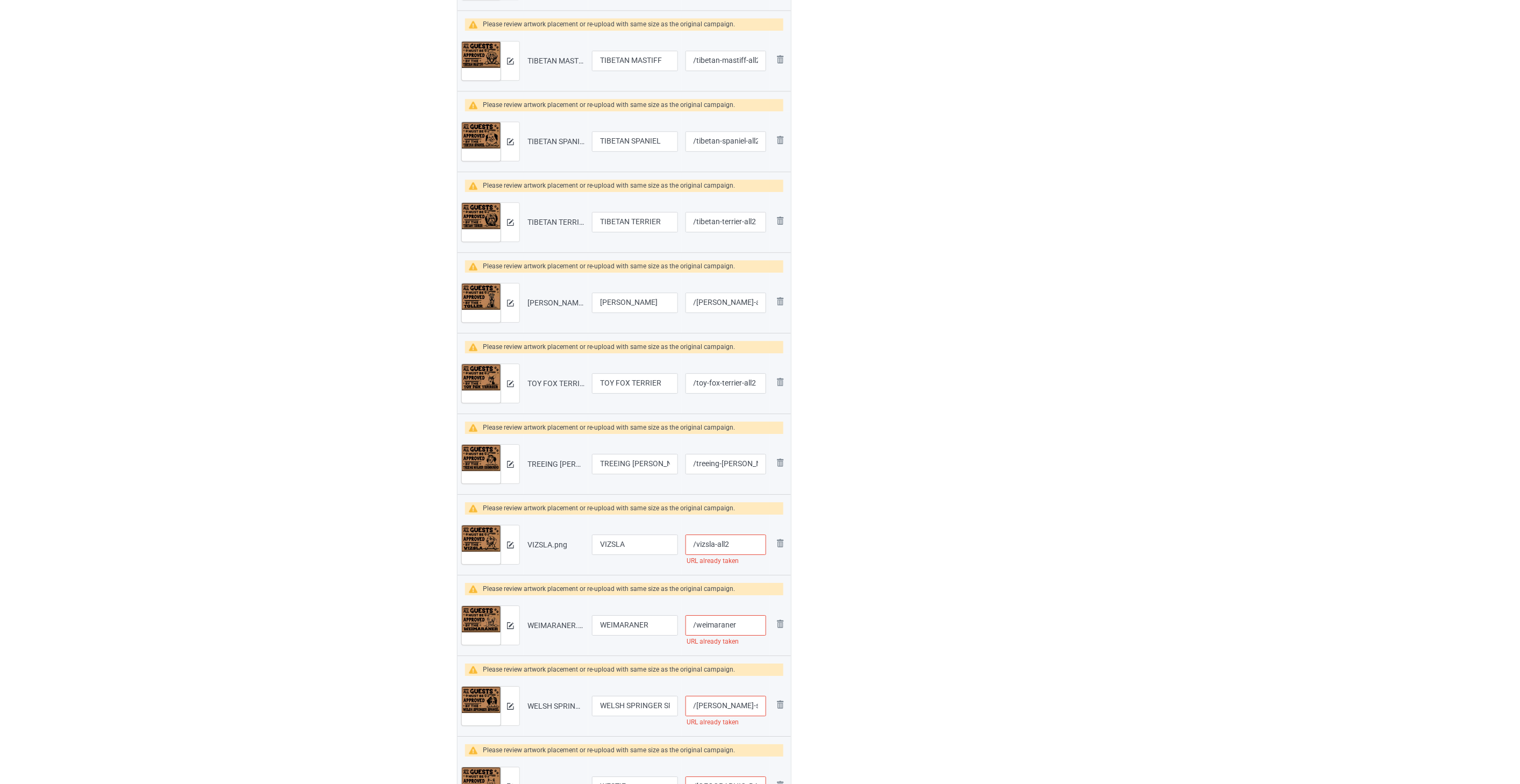
paste input "-all2"
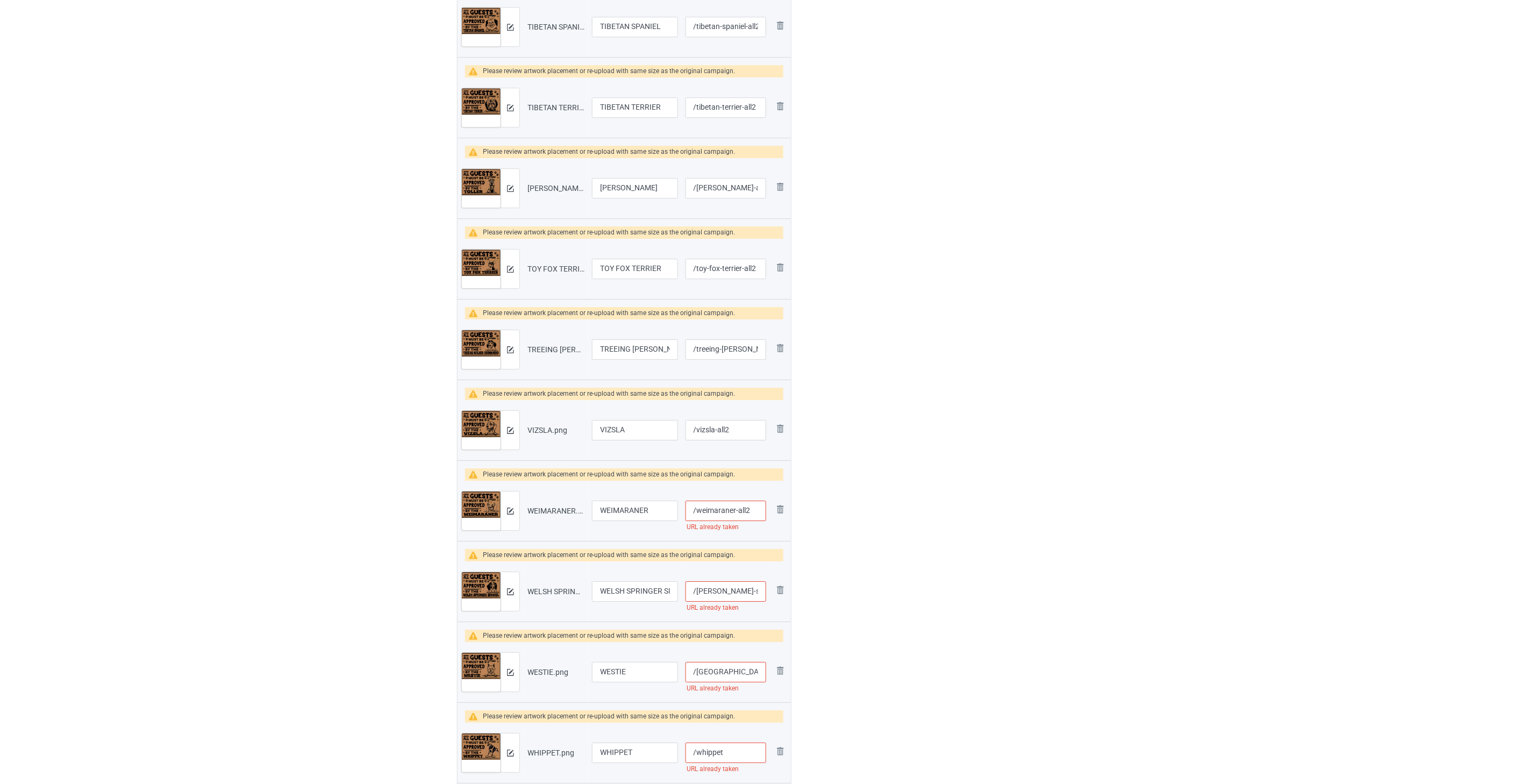
scroll to position [1433, 0]
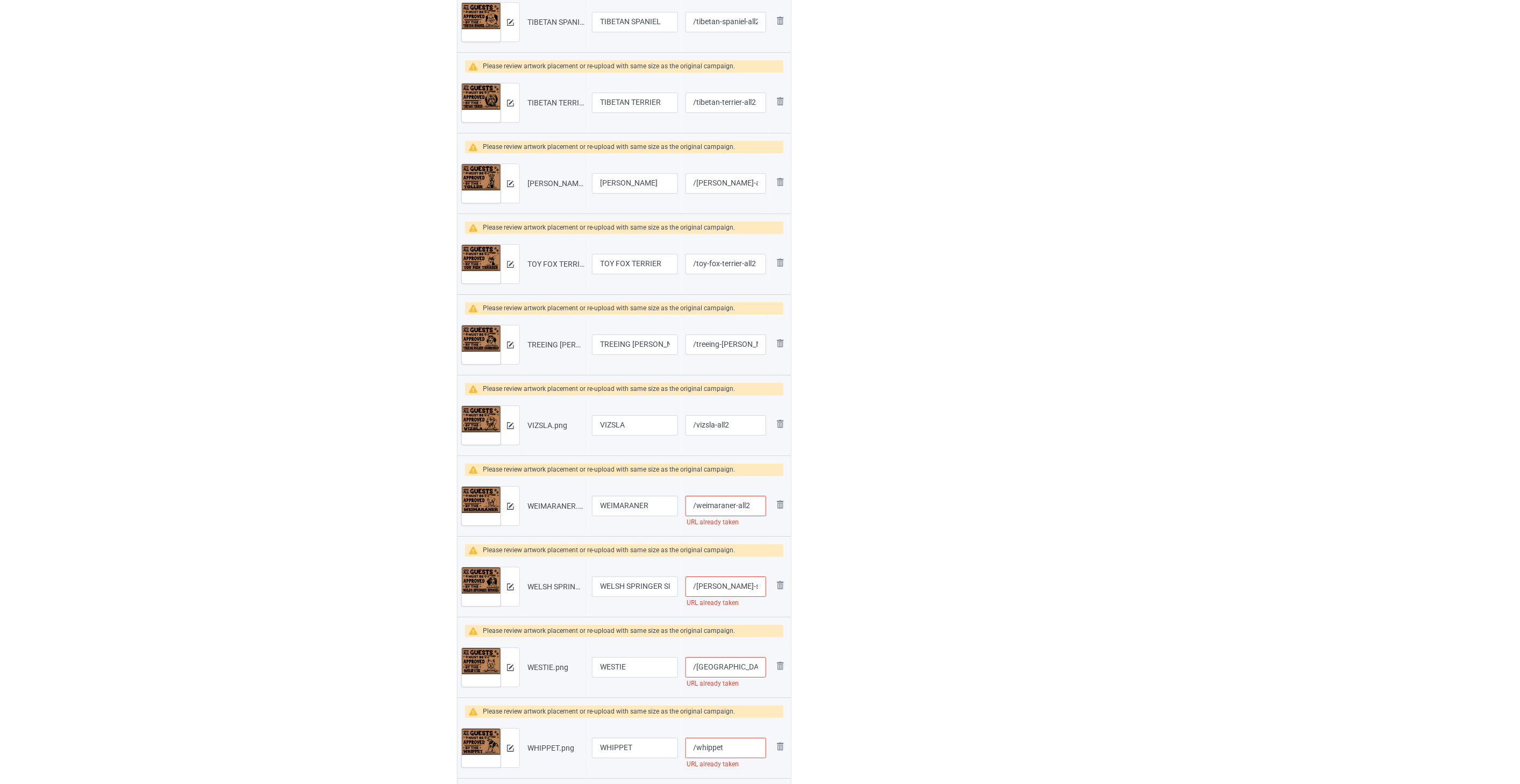
type input "/weimaraner-all2"
click at [738, 583] on input "/[PERSON_NAME]-spaniel" at bounding box center [725, 586] width 81 height 20
paste input "-all2"
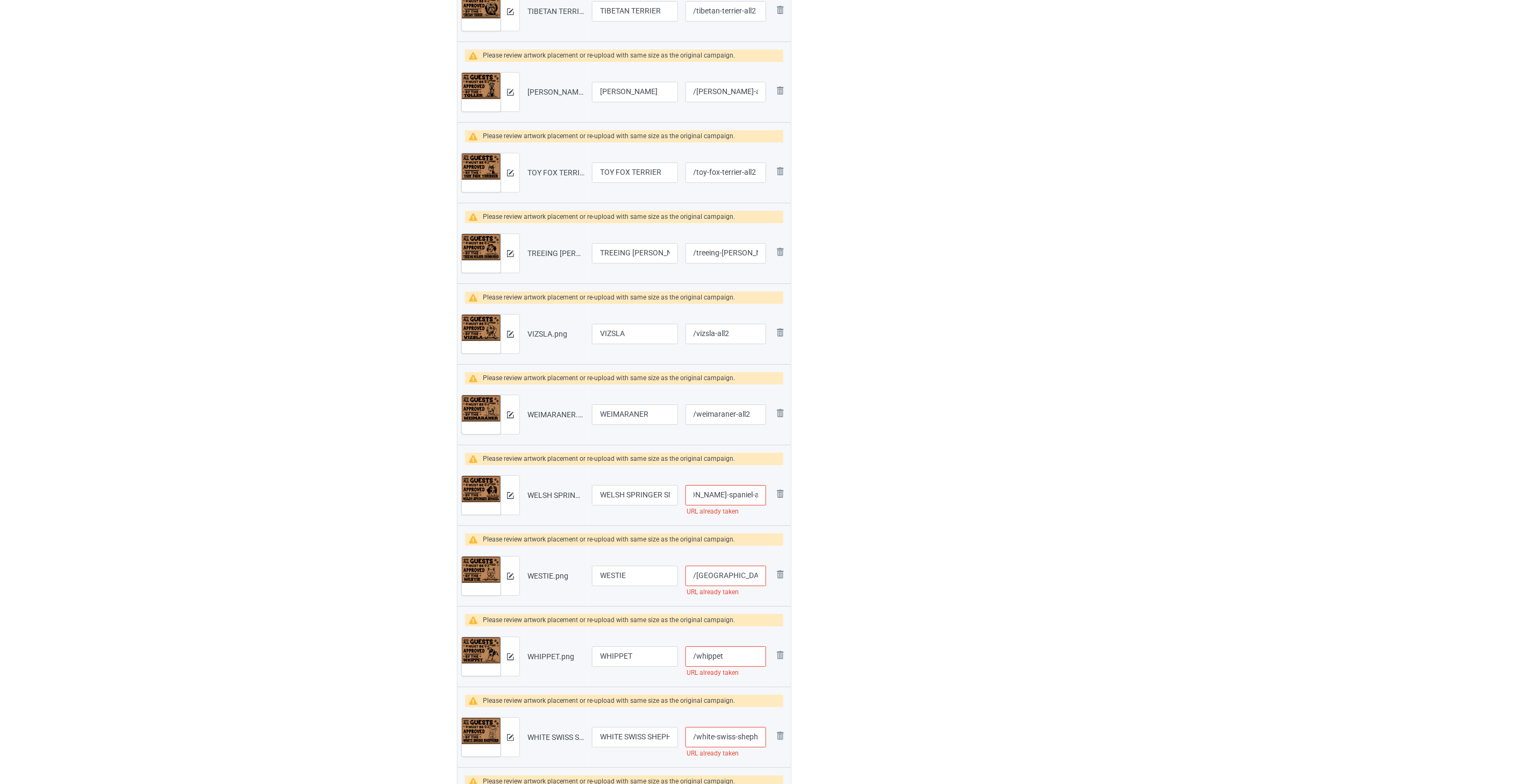
scroll to position [1552, 0]
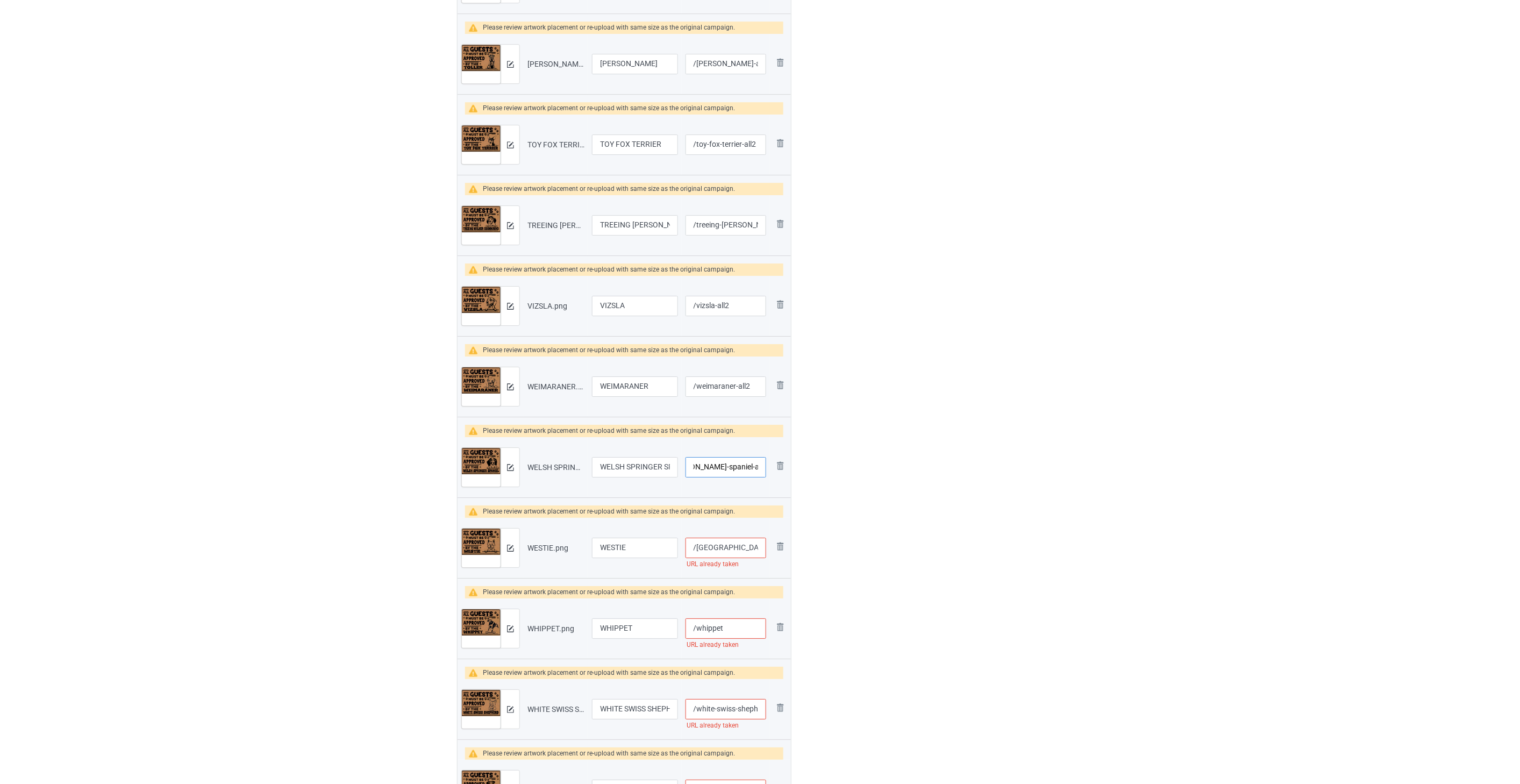
type input "/[PERSON_NAME]-spaniel-all2"
click at [729, 550] on input "/[GEOGRAPHIC_DATA]" at bounding box center [725, 547] width 81 height 20
paste input "-all2"
type input "/westie-all2"
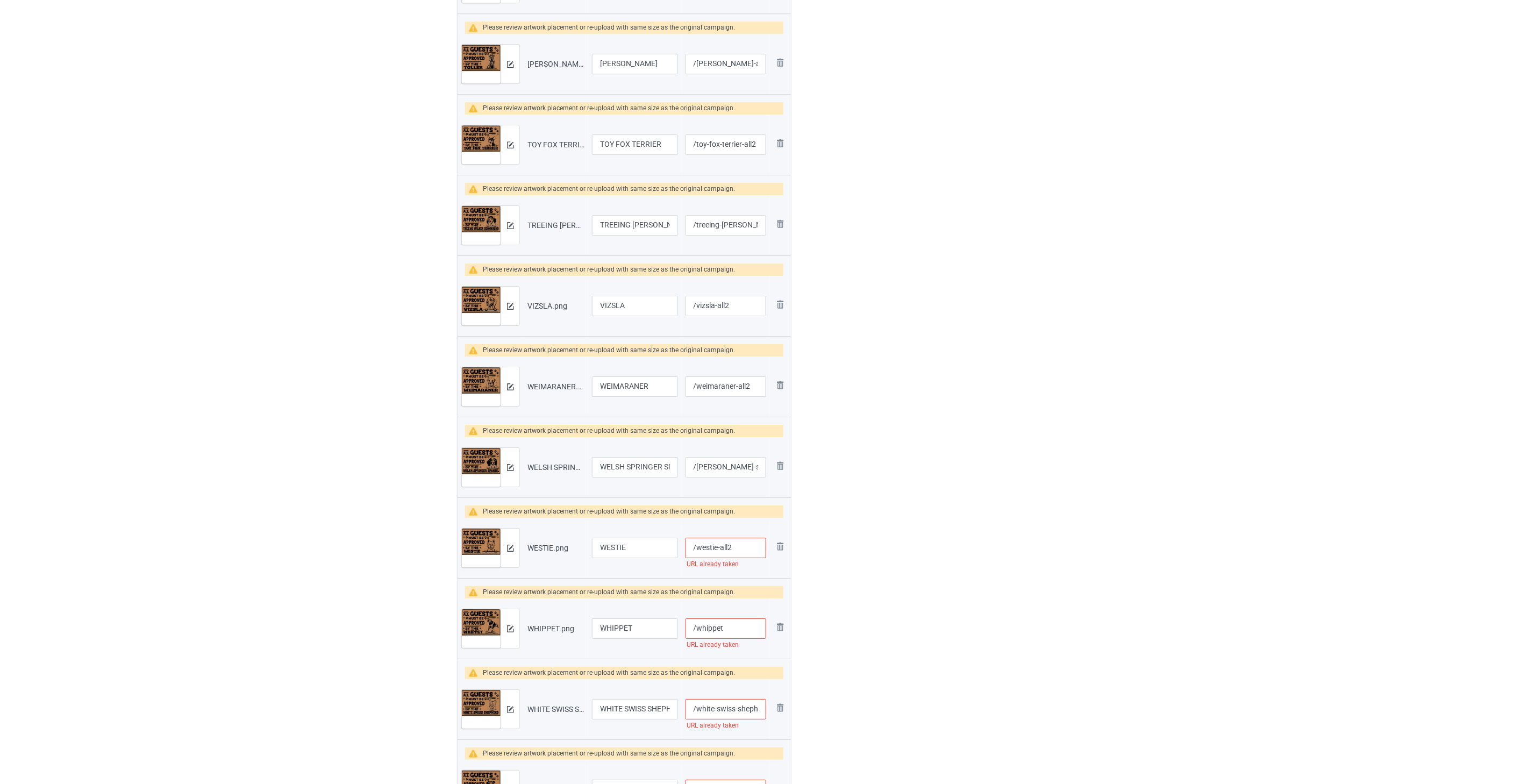
click at [740, 626] on input "/whippet" at bounding box center [725, 628] width 81 height 20
paste input "-all2"
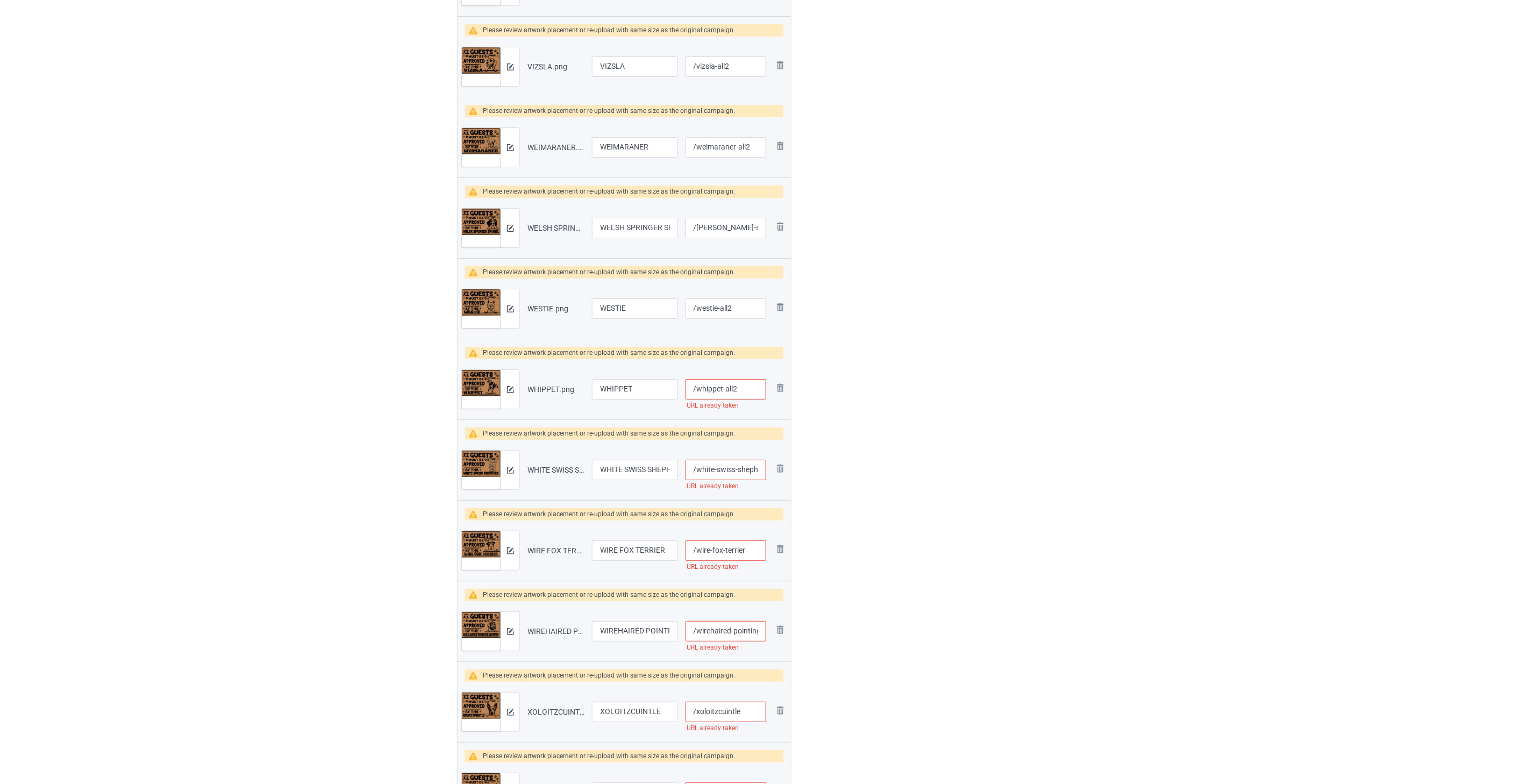
type input "/whippet-all2"
click at [732, 469] on input "/white-swiss-shepherd" at bounding box center [725, 470] width 81 height 20
paste input "-all2"
type input "/white-swiss-shepherd-all2"
click at [751, 557] on input "/wire-fox-terrier" at bounding box center [725, 550] width 81 height 20
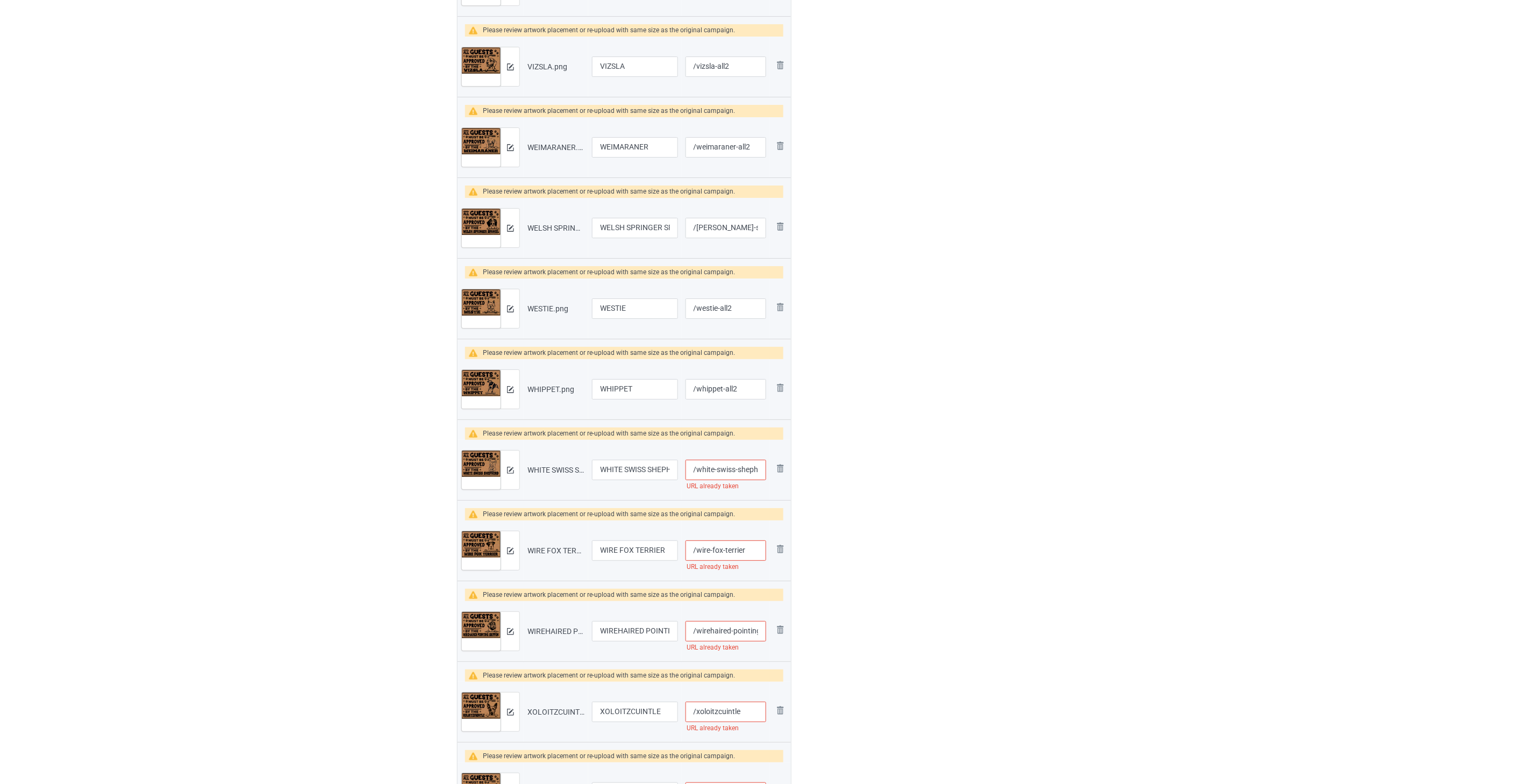
paste input "-all2"
type input "/wire-fox-terrier-all2"
click at [724, 635] on input "/wirehaired-pointing-griffon" at bounding box center [725, 630] width 81 height 20
paste input "-all2"
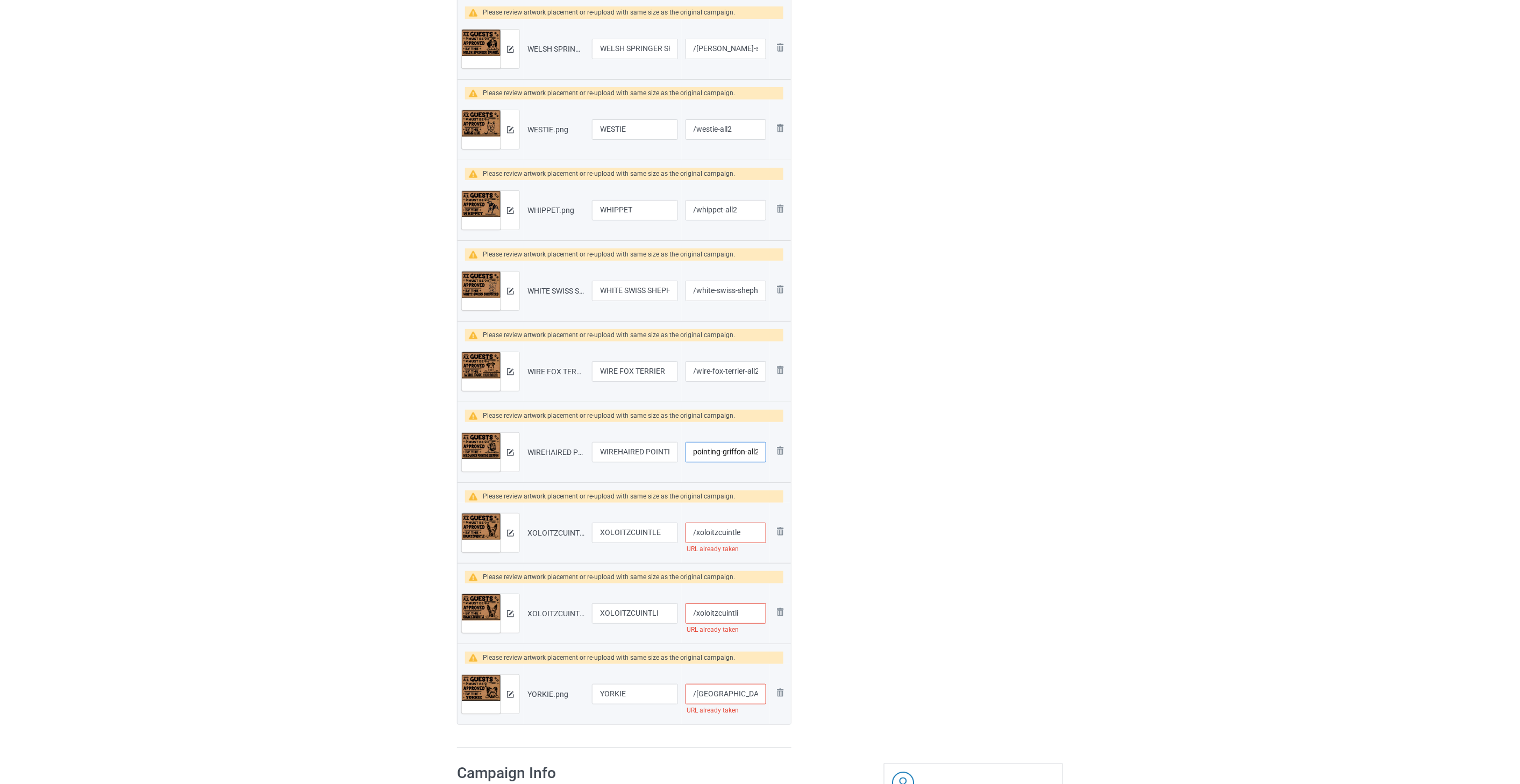
type input "/wirehaired-pointing-griffon-all2"
click at [747, 531] on input "/xoloitzcuintle" at bounding box center [725, 532] width 81 height 20
paste input "-all2"
type input "/xoloitzcuintle-all2"
click at [752, 616] on input "/xoloitzcuintli" at bounding box center [725, 612] width 81 height 20
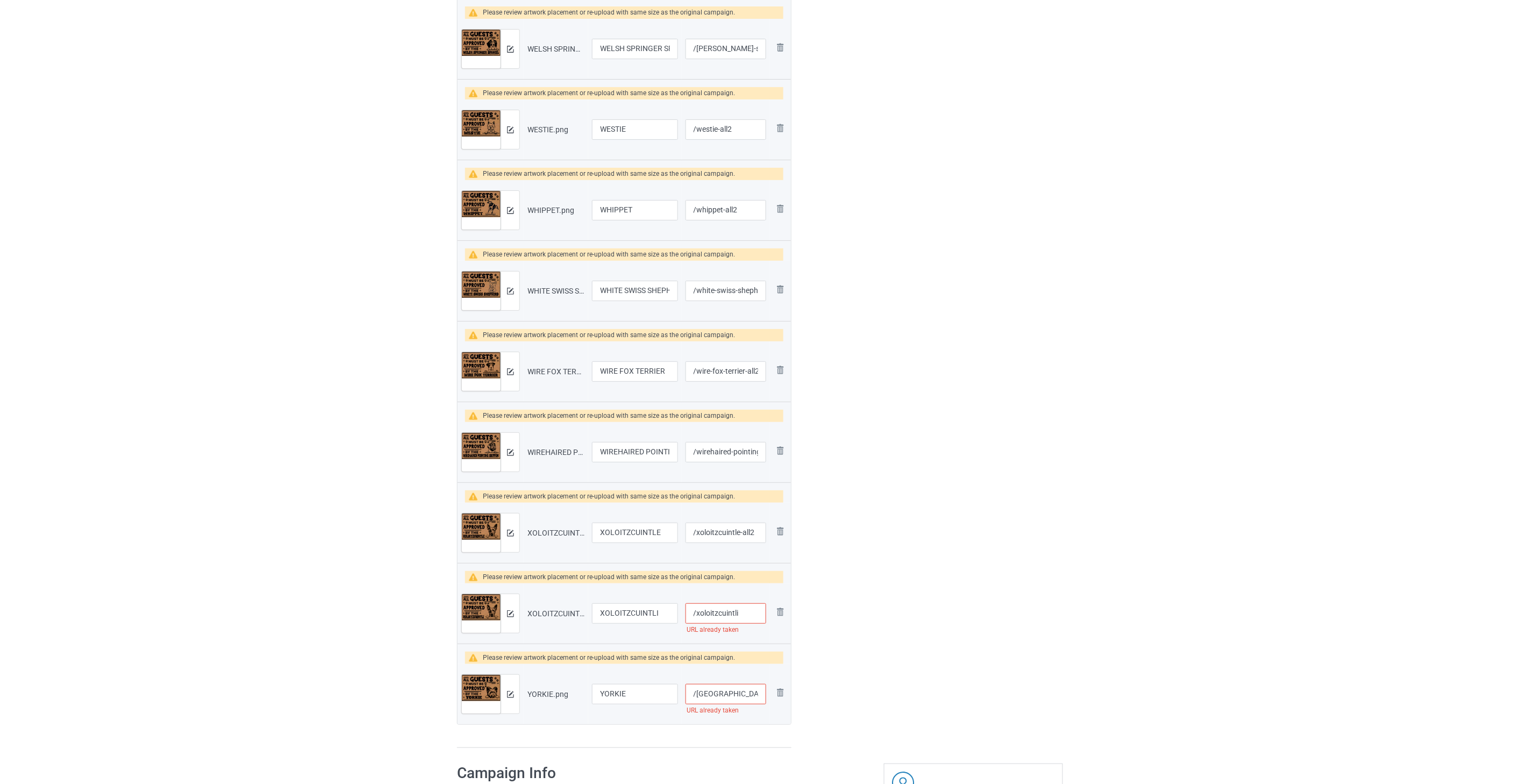
paste input "-all2"
type input "/xoloitzcuintli-all2"
click at [735, 697] on input "/[GEOGRAPHIC_DATA]" at bounding box center [725, 693] width 81 height 20
paste input "-all2"
type input "/yorkie-all2"
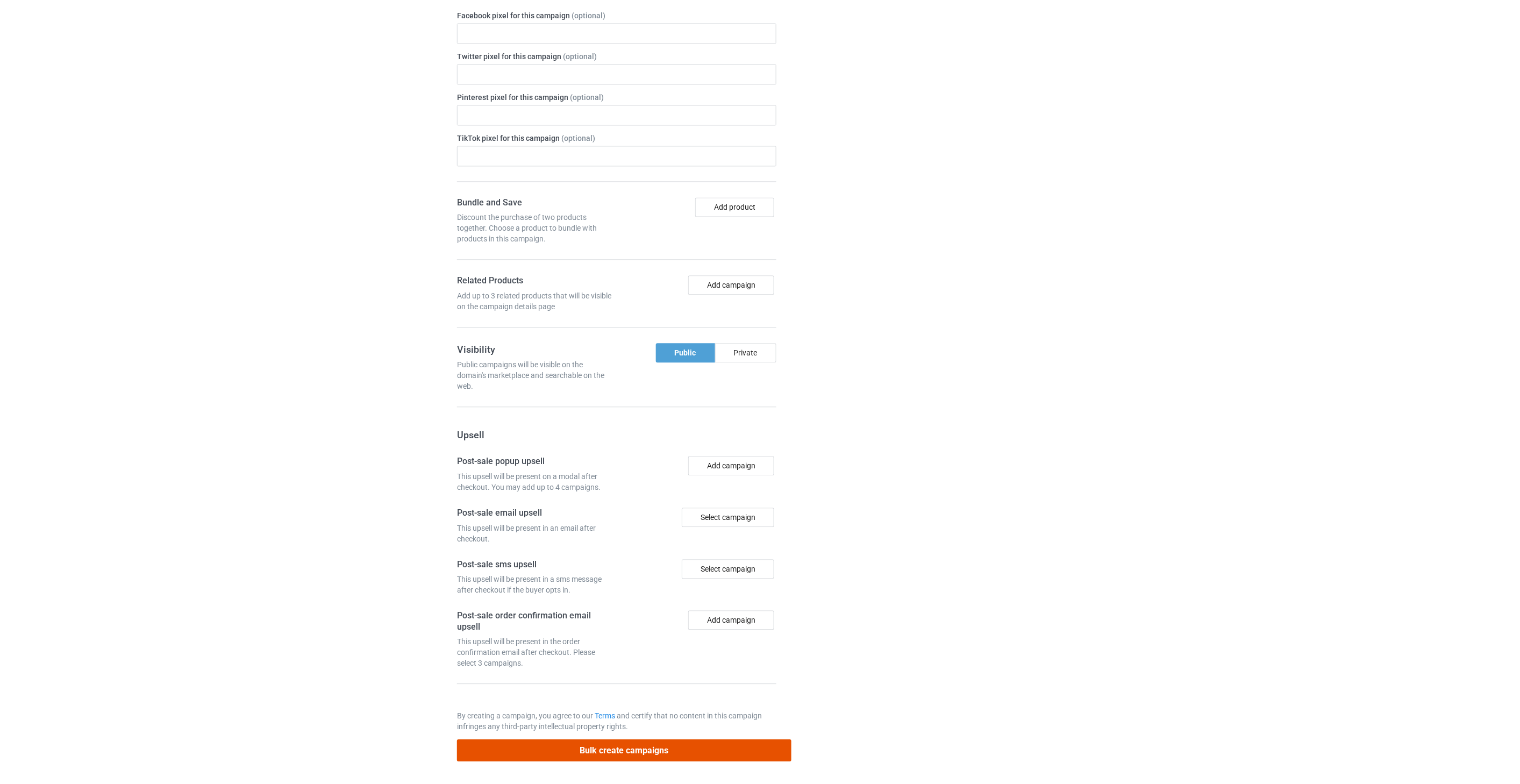
click at [675, 745] on button "Bulk create campaigns" at bounding box center [623, 750] width 334 height 22
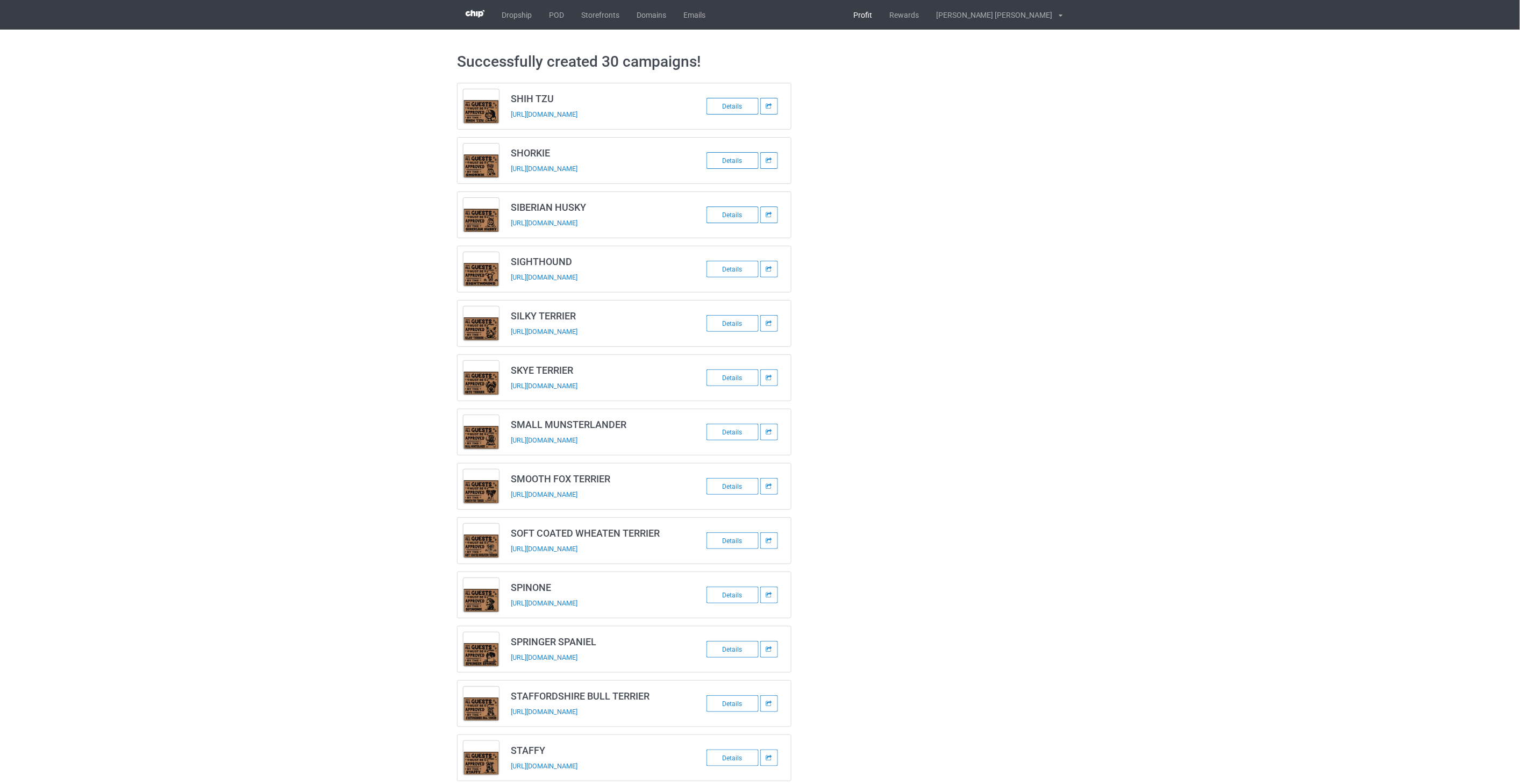
click at [880, 18] on link "Profit" at bounding box center [863, 15] width 36 height 29
